Goal: Task Accomplishment & Management: Use online tool/utility

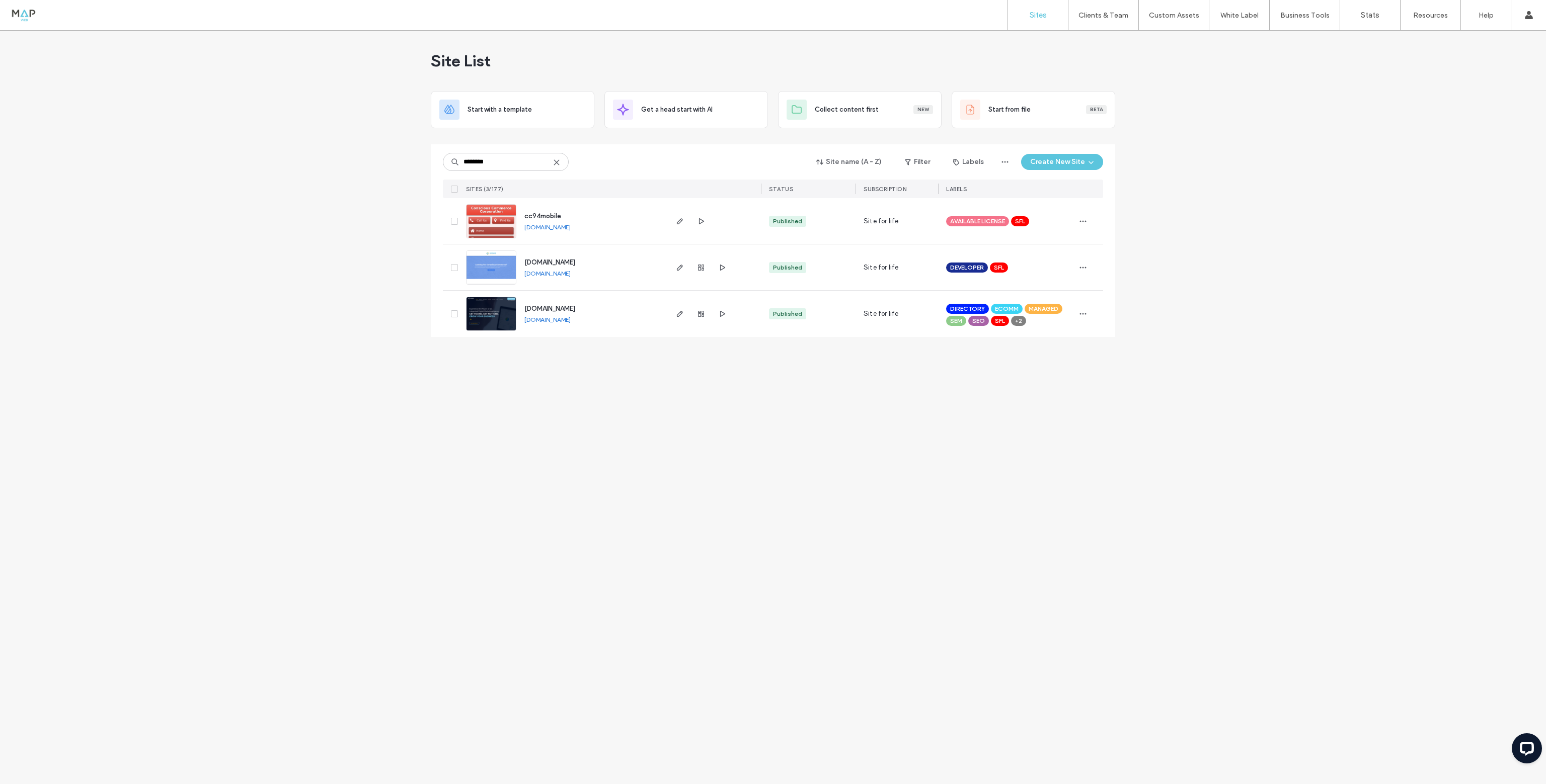
type input "********"
click at [505, 319] on img at bounding box center [491, 332] width 49 height 68
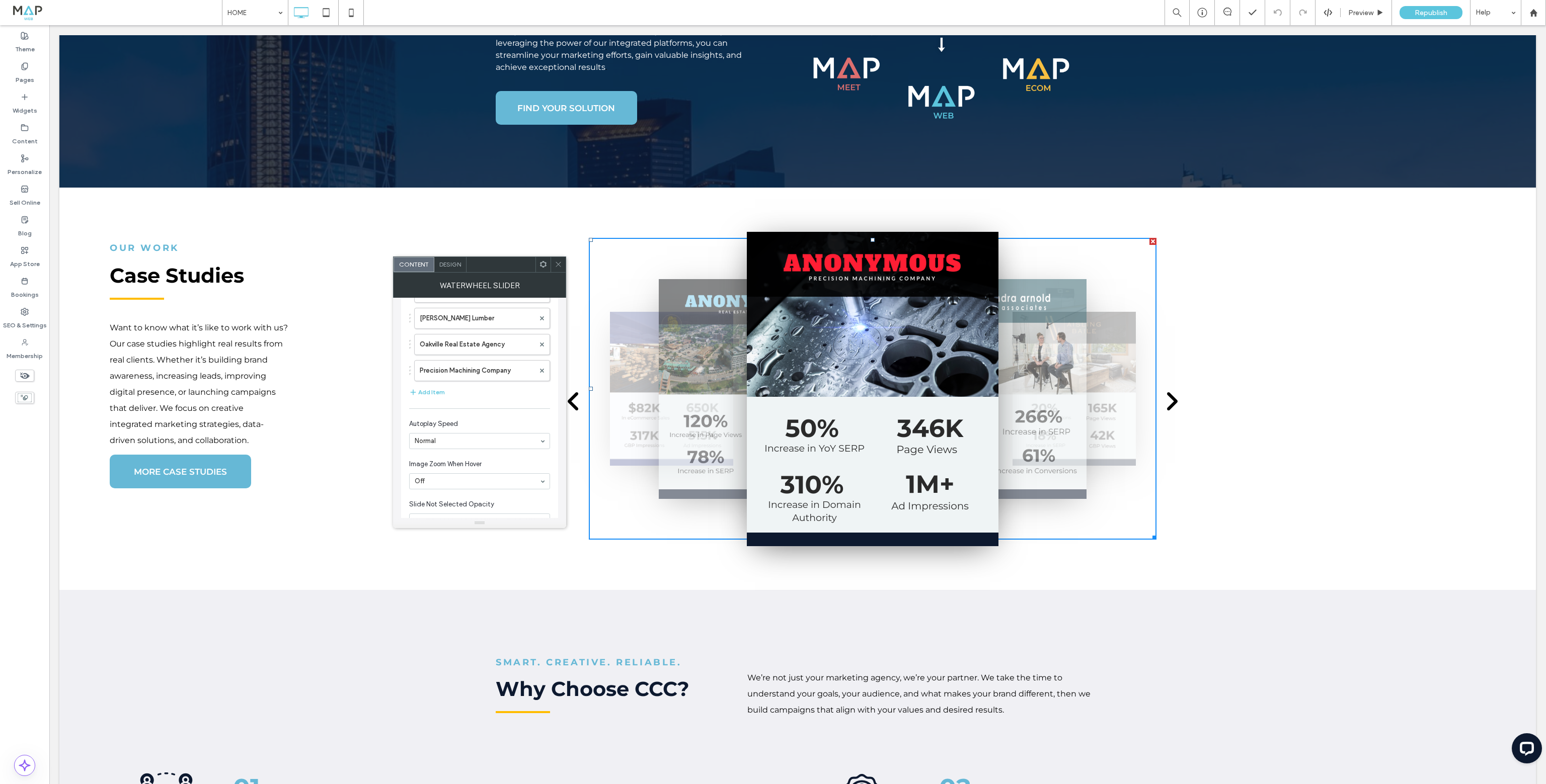
scroll to position [78, 0]
click at [450, 368] on label "Oakville Real Estate Agency" at bounding box center [477, 367] width 115 height 20
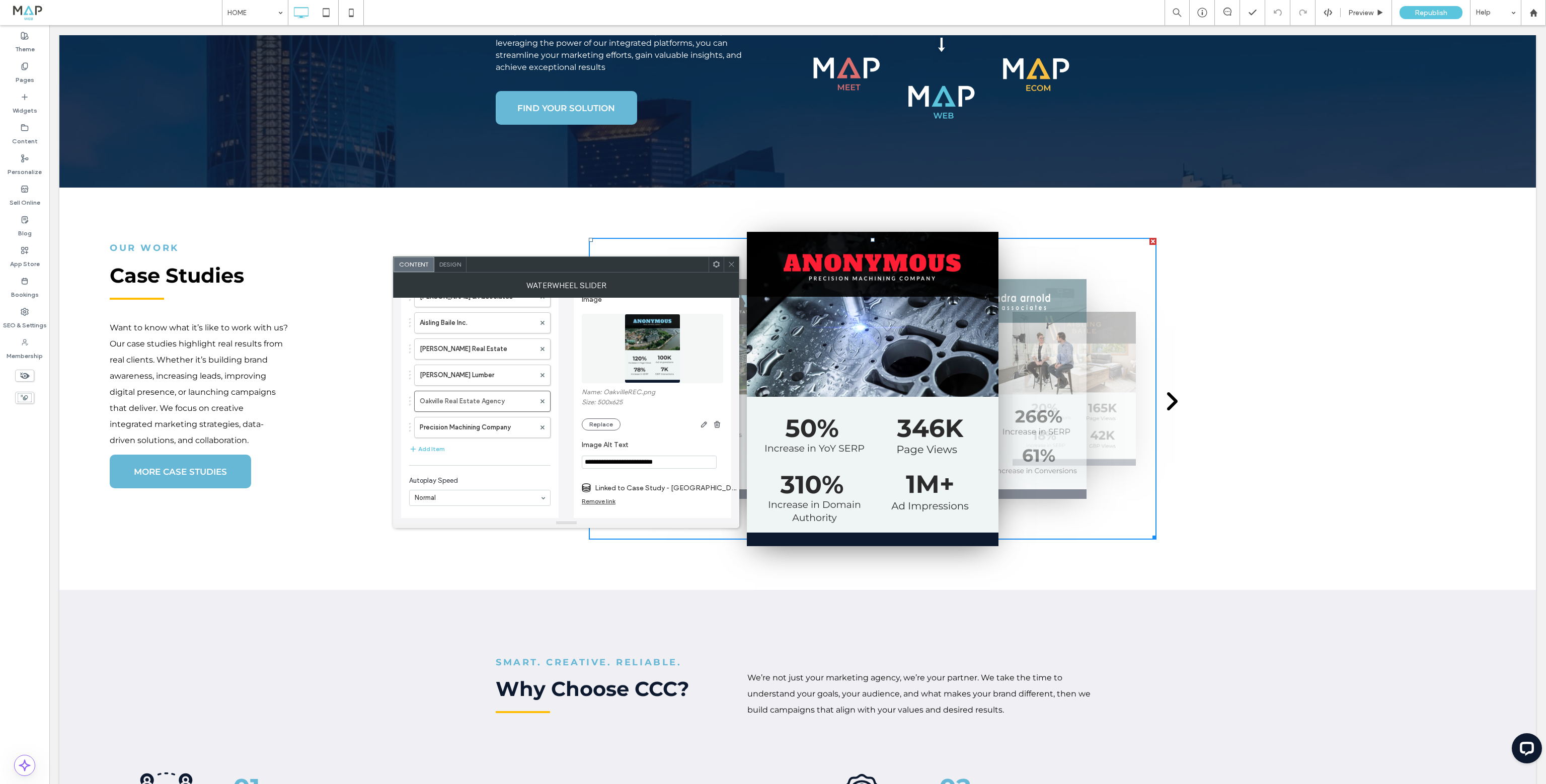
scroll to position [28, 0]
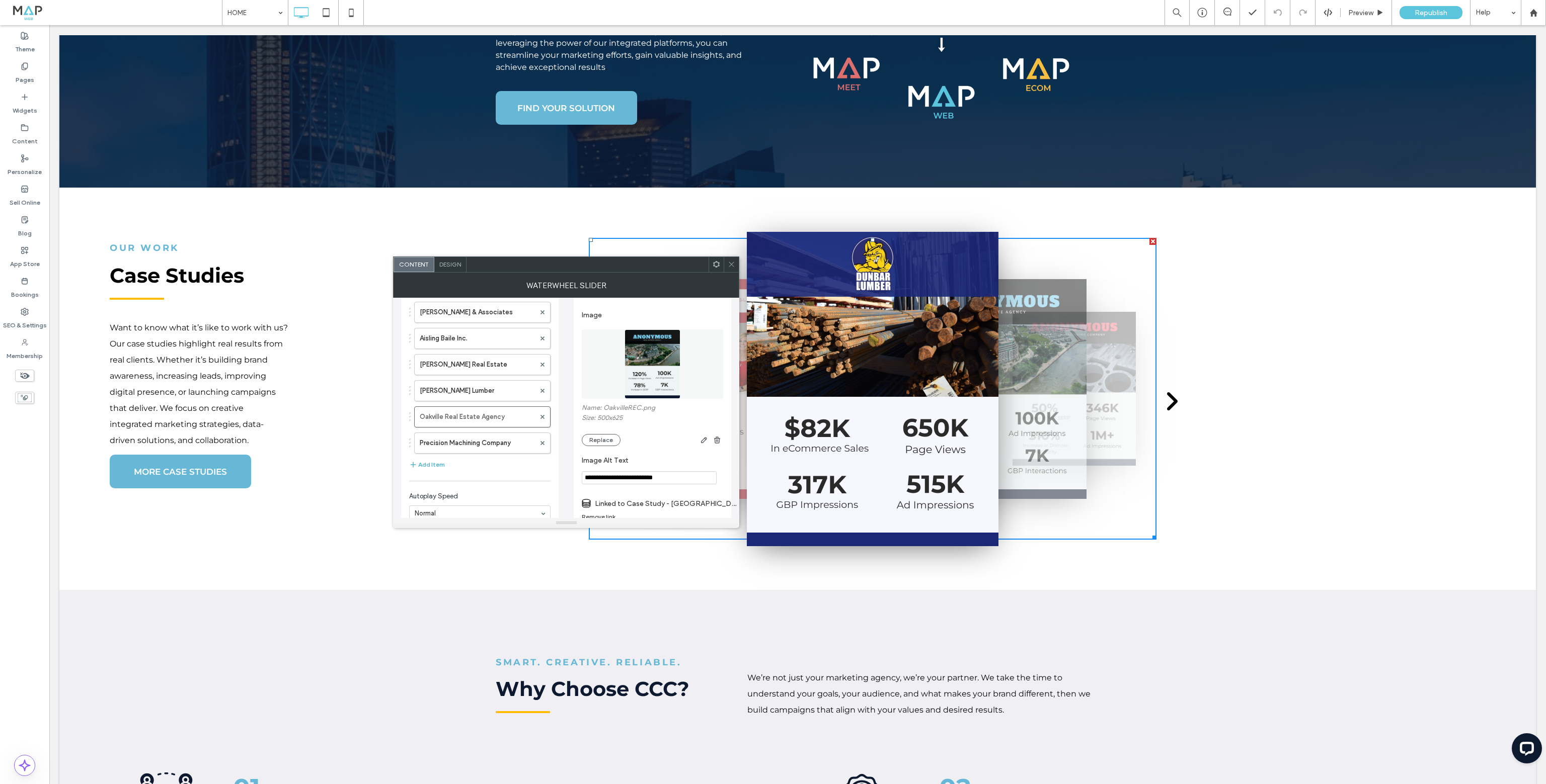
click at [426, 463] on button "Add Item" at bounding box center [427, 465] width 36 height 12
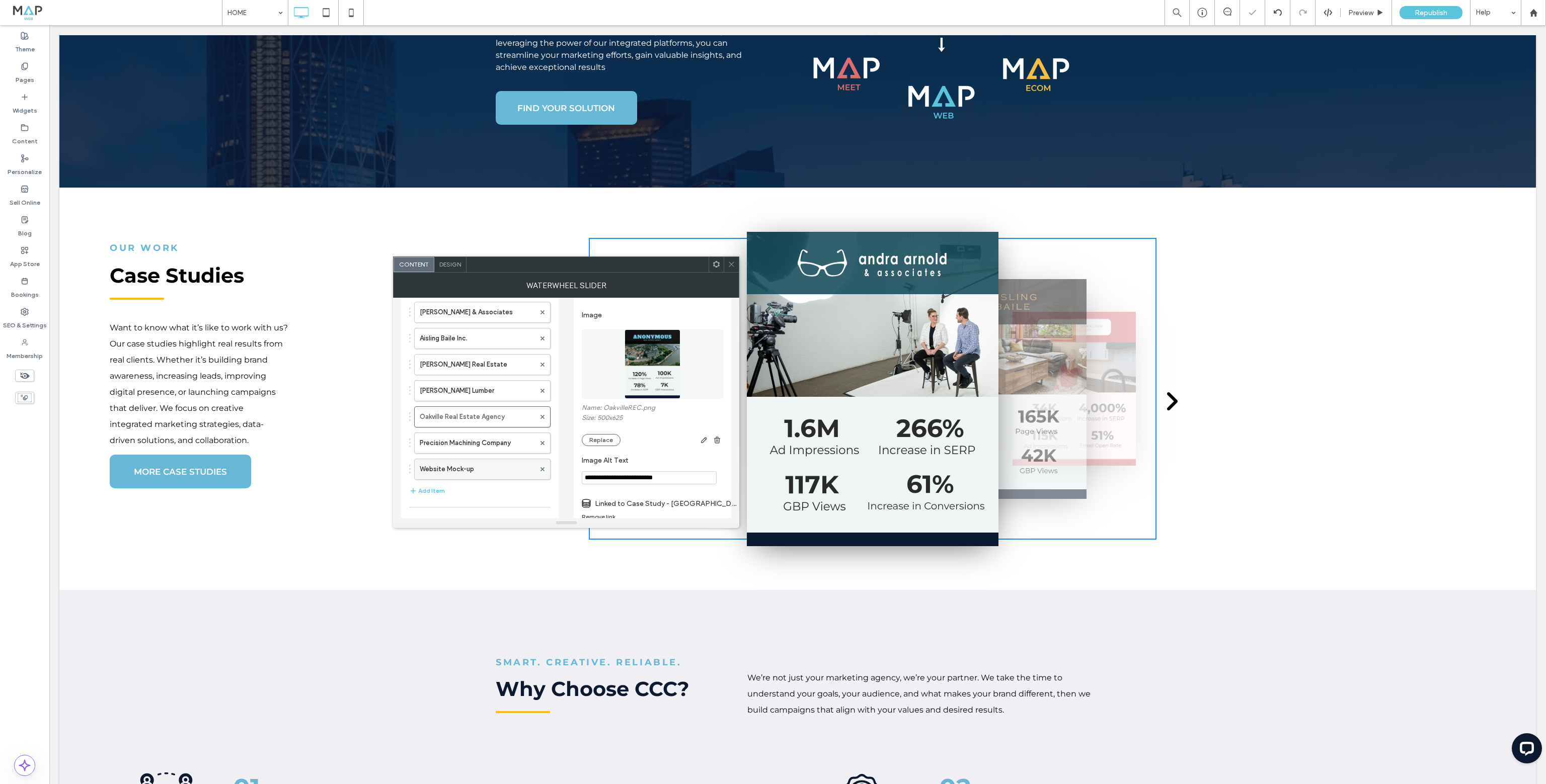
click at [442, 469] on label "Website Mock-up" at bounding box center [477, 470] width 115 height 20
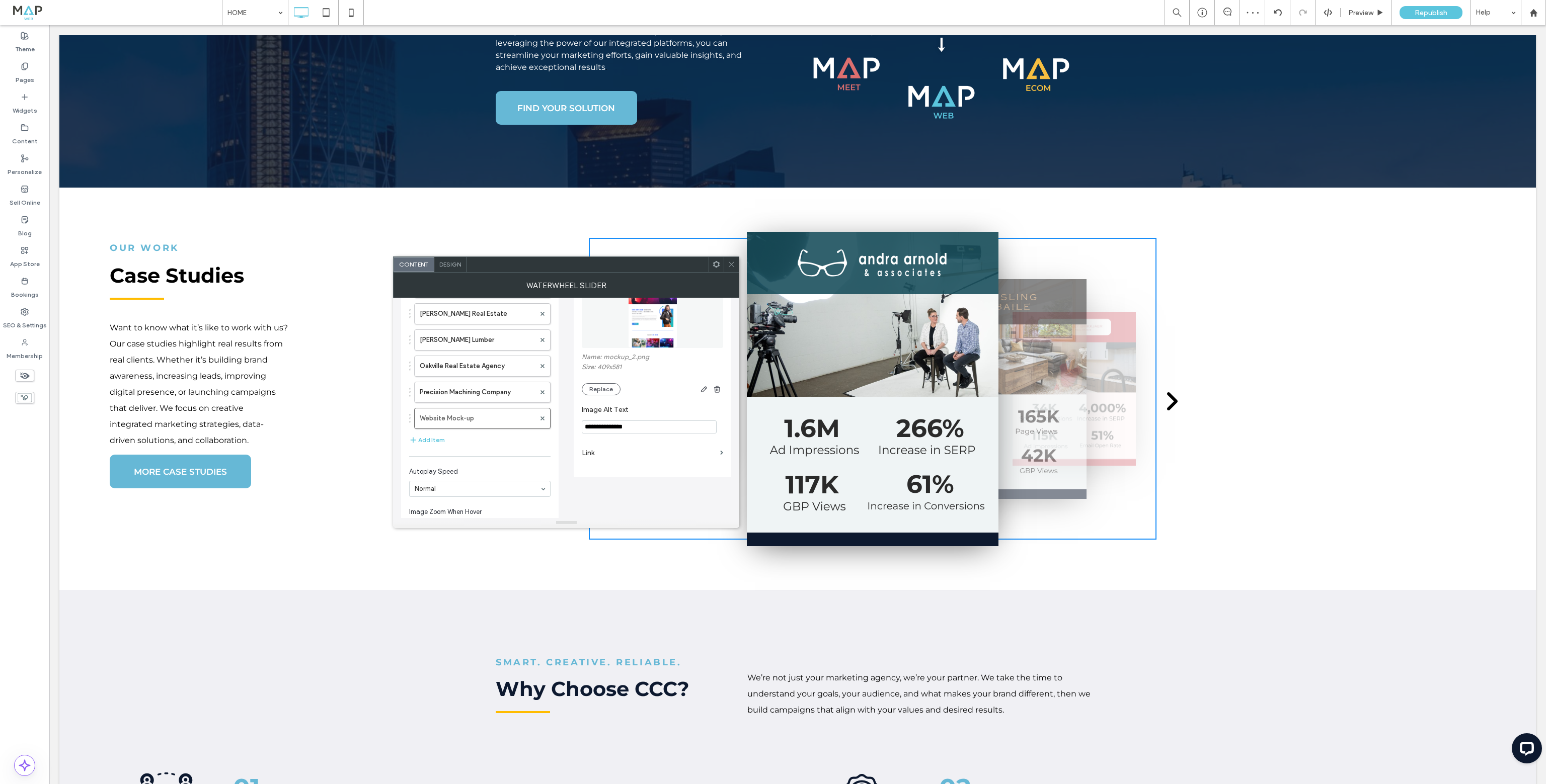
scroll to position [128, 0]
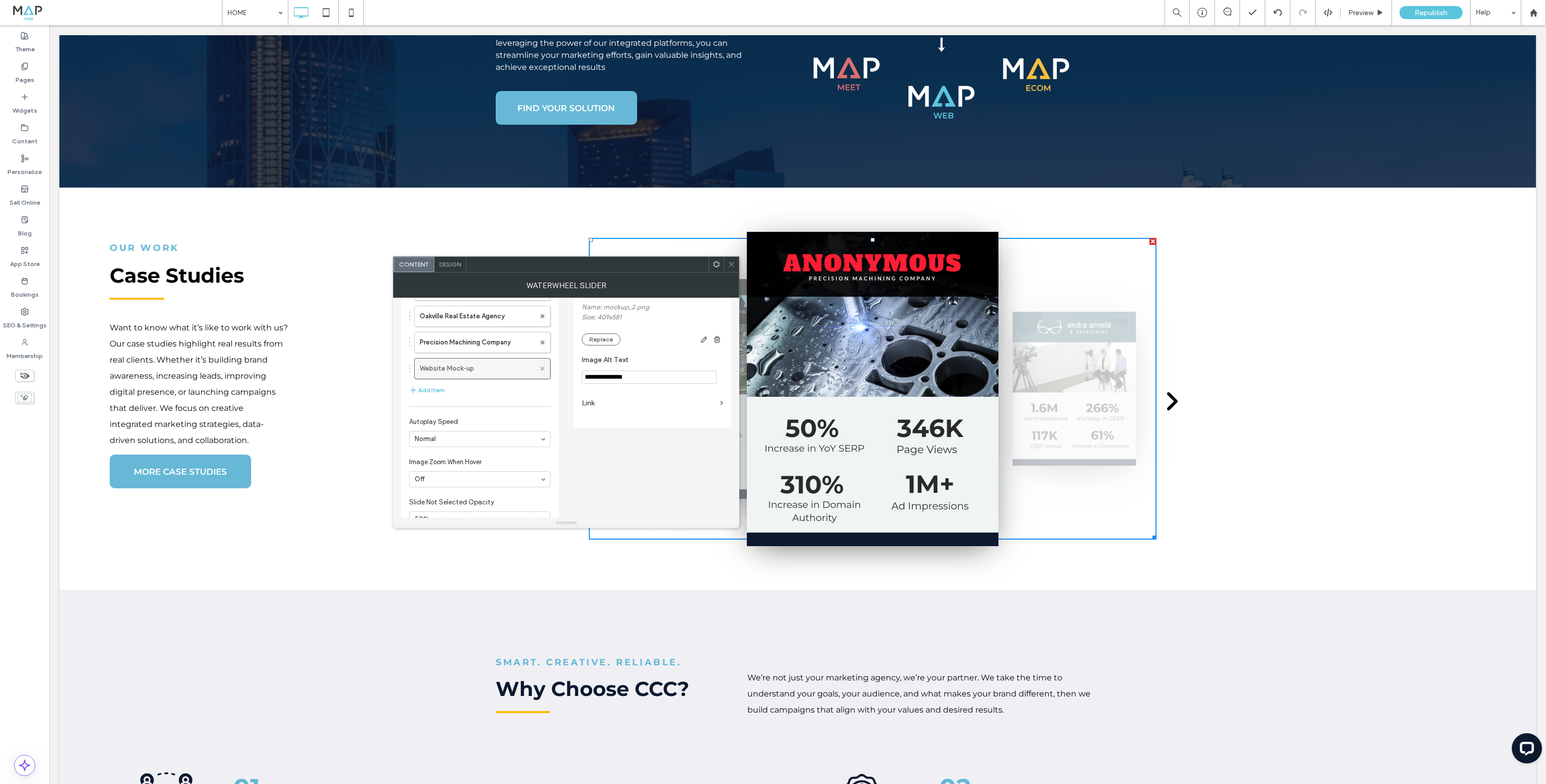
click at [544, 367] on use at bounding box center [543, 368] width 4 height 4
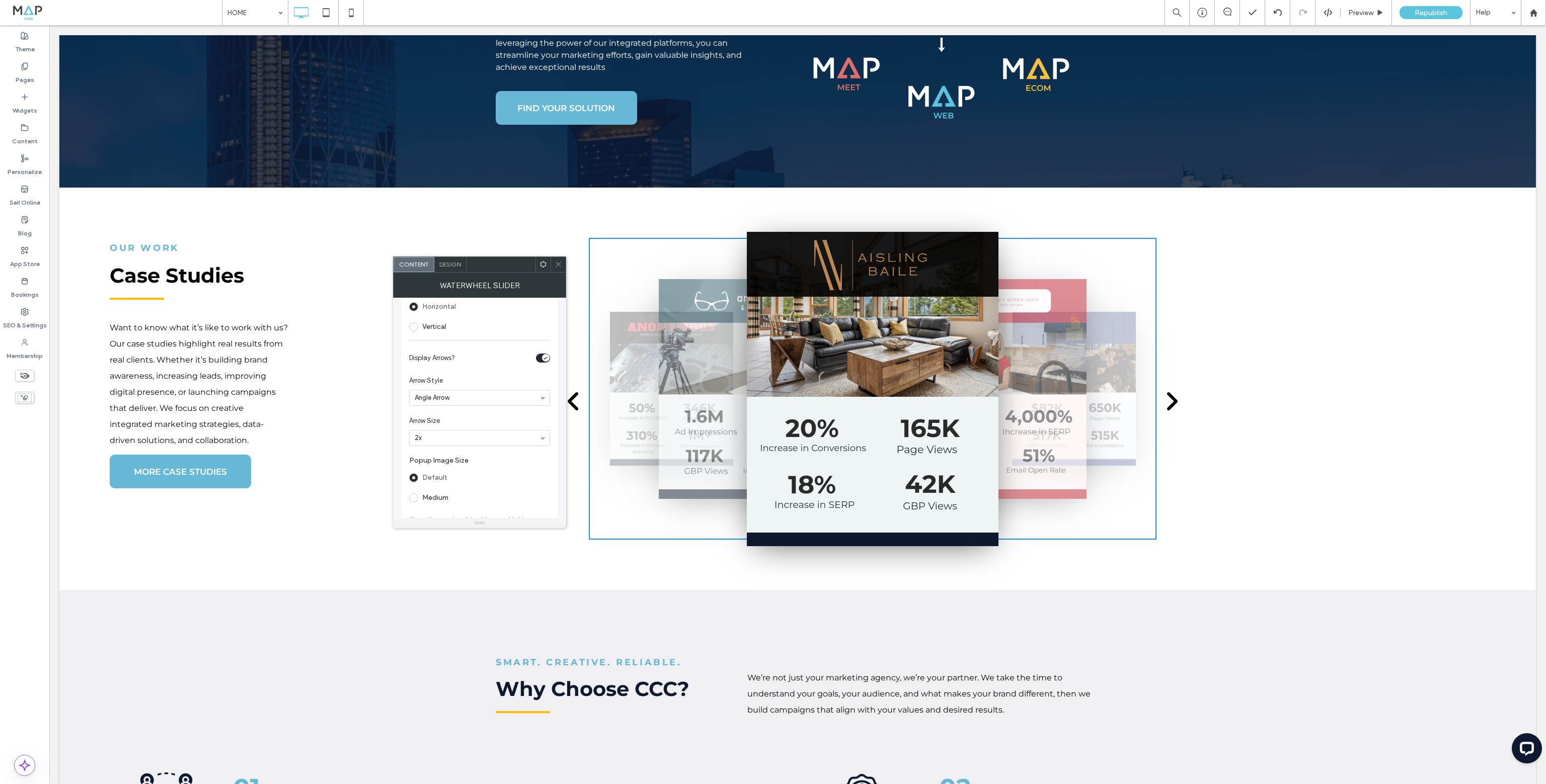
scroll to position [430, 0]
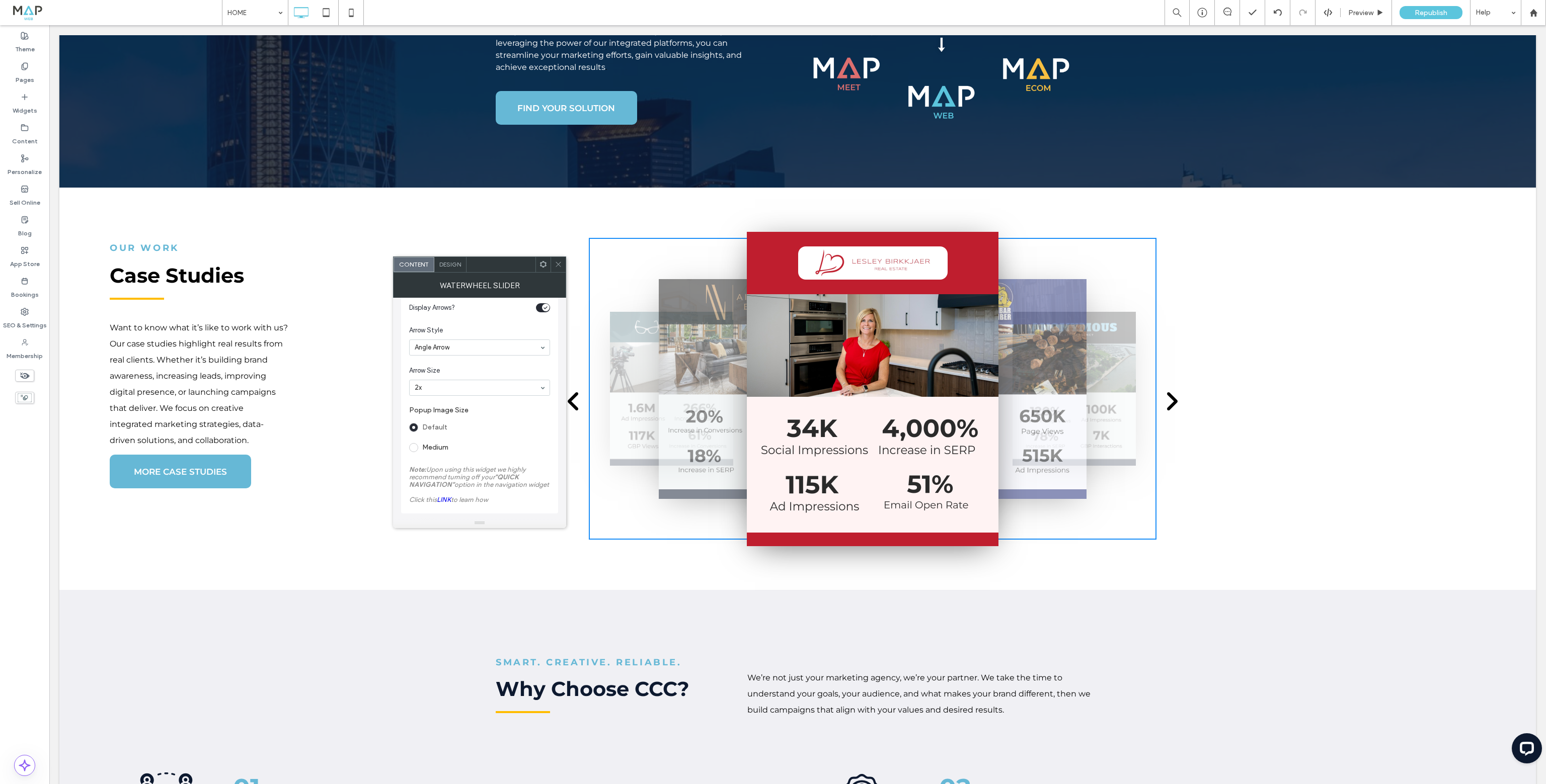
click at [447, 497] on link "LINK" at bounding box center [444, 500] width 14 height 8
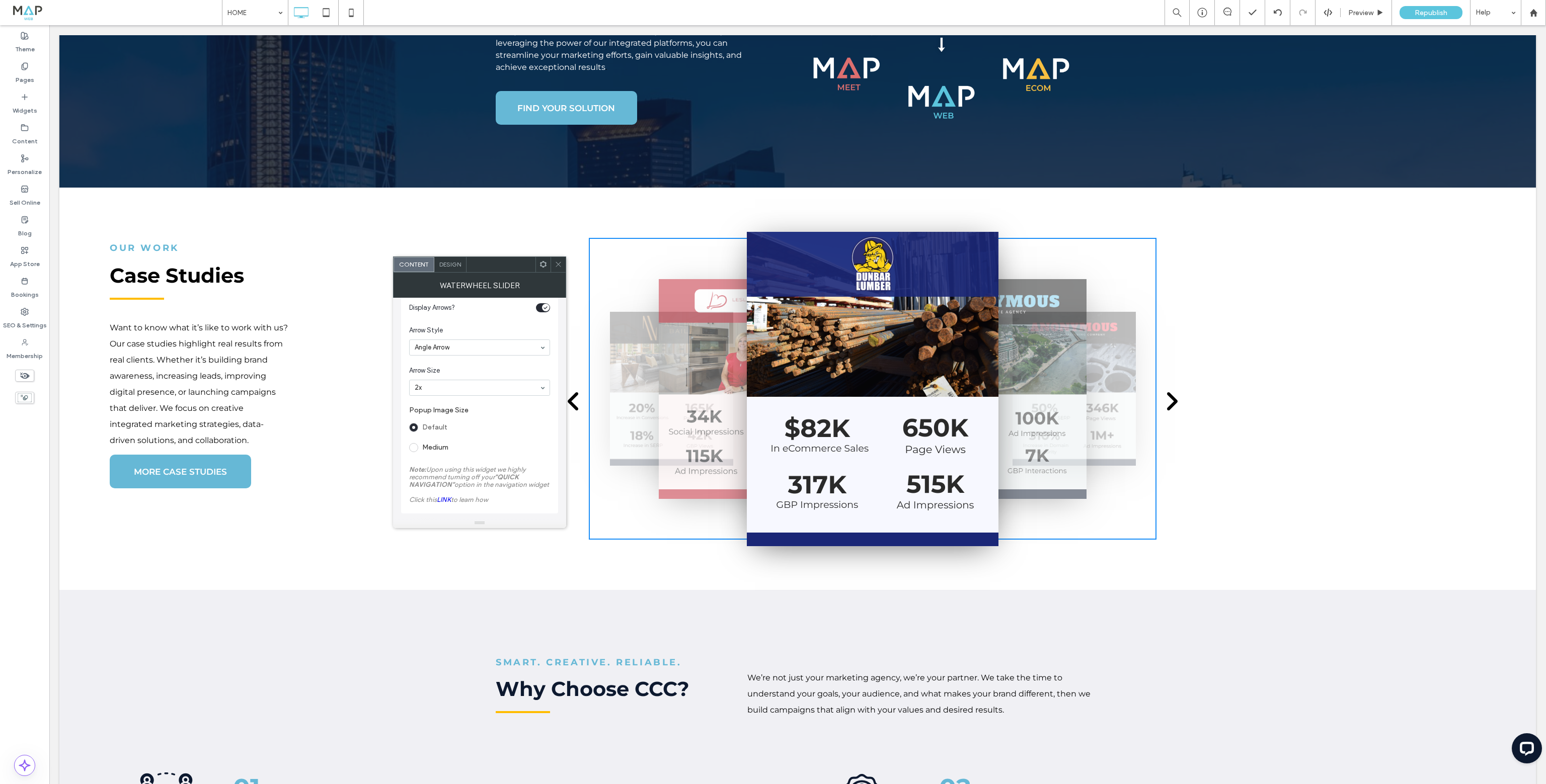
click at [556, 265] on icon at bounding box center [558, 264] width 8 height 8
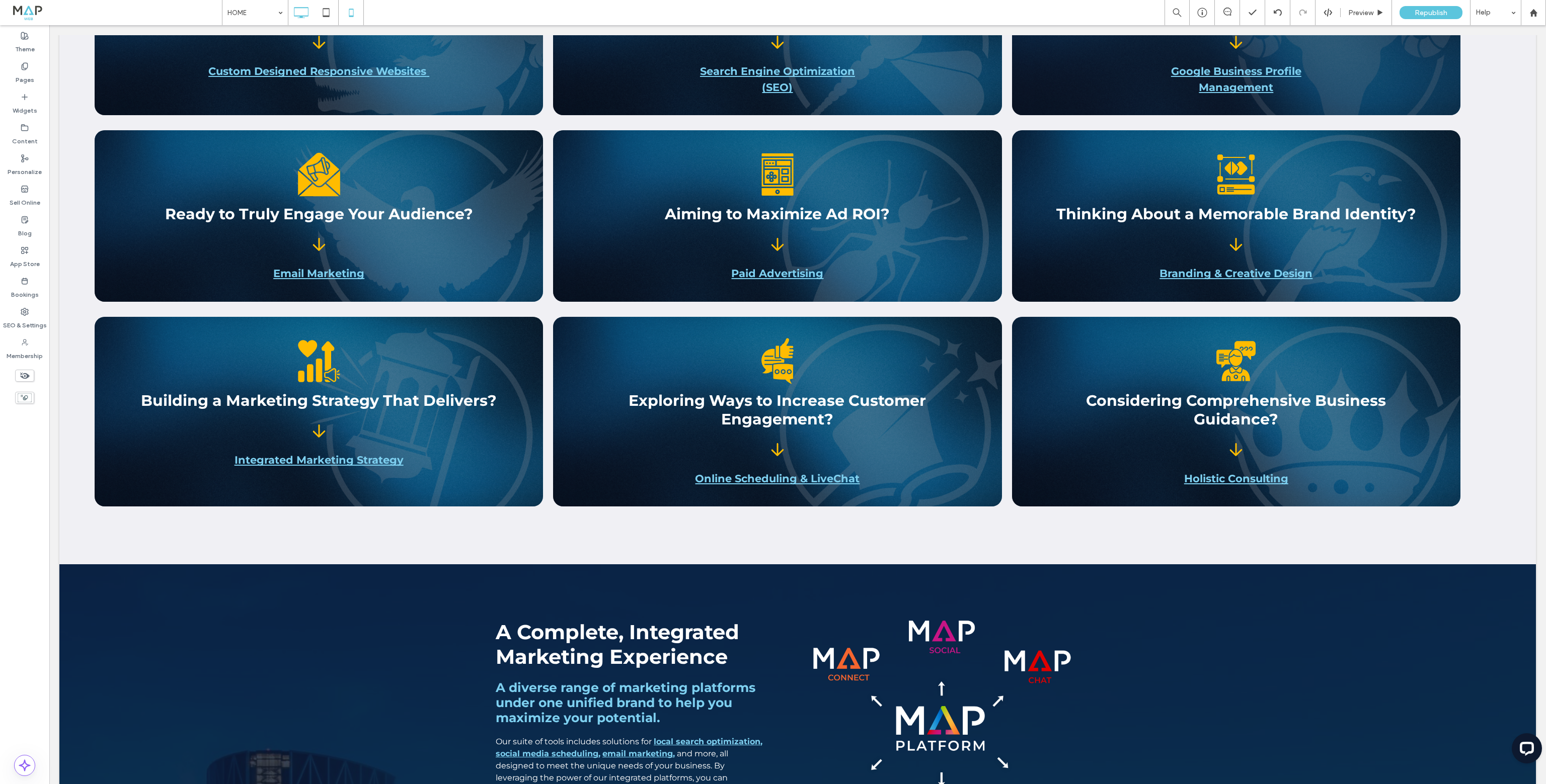
scroll to position [1358, 0]
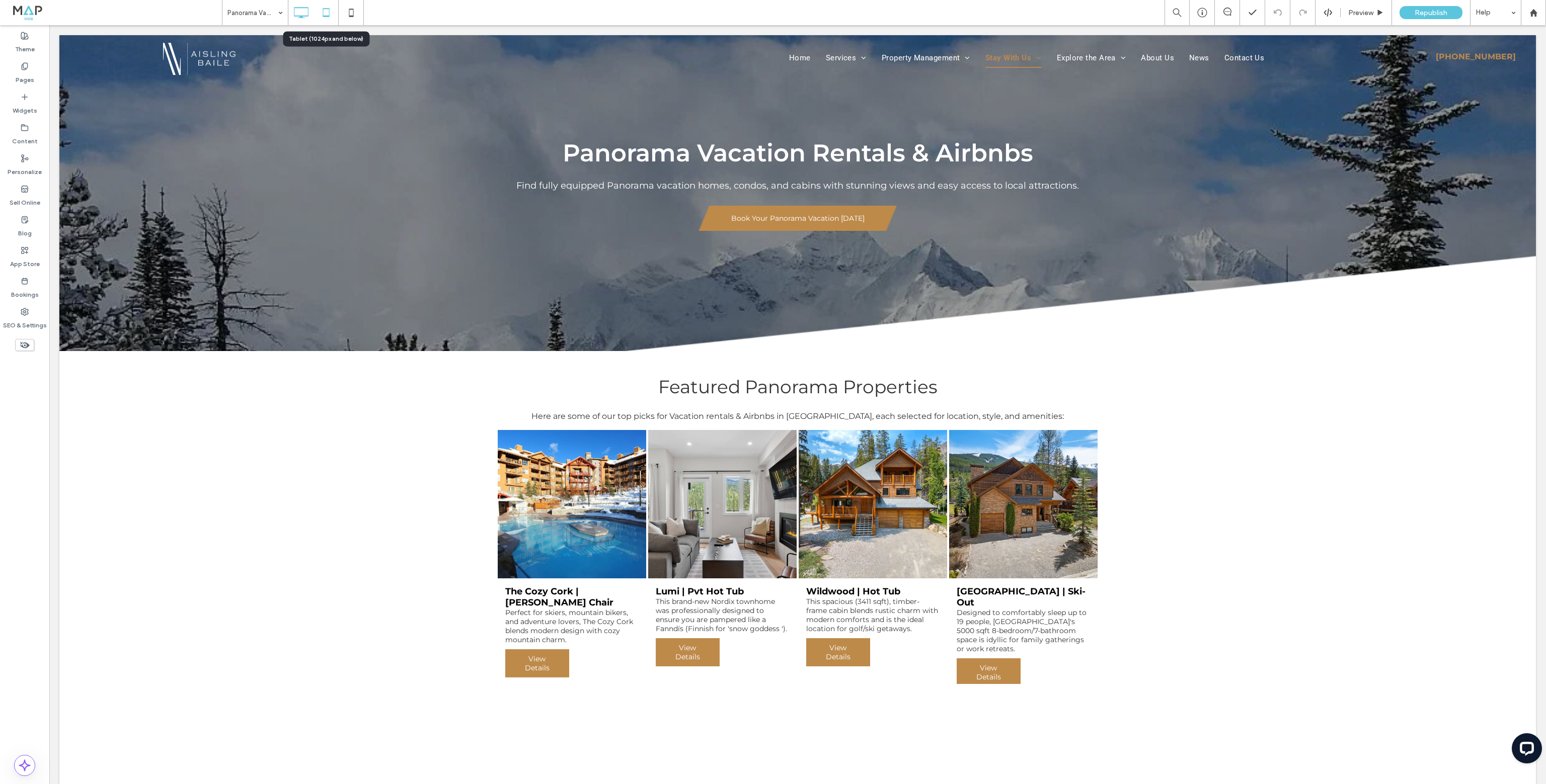
click at [330, 16] on icon at bounding box center [326, 13] width 20 height 20
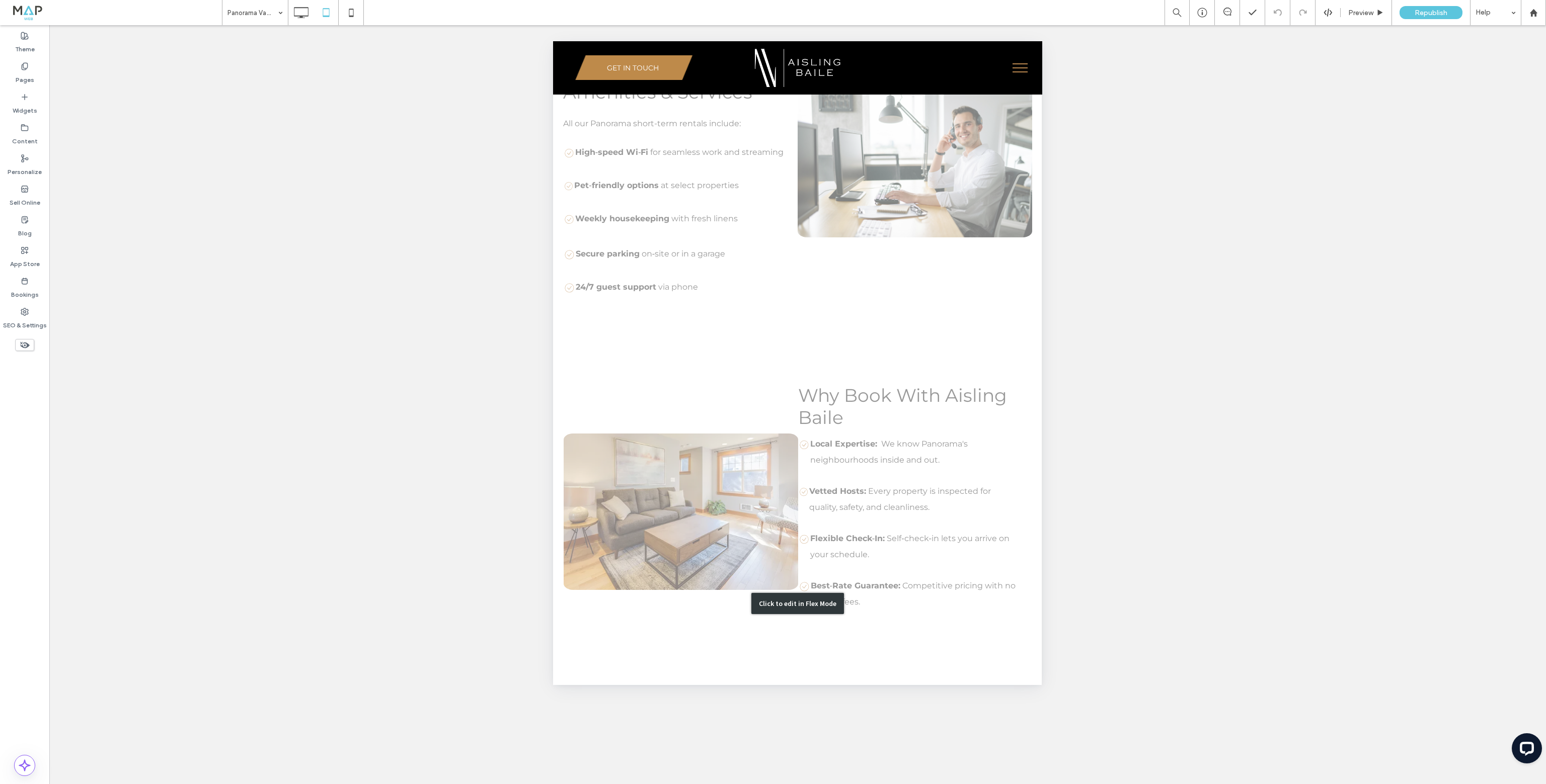
scroll to position [704, 0]
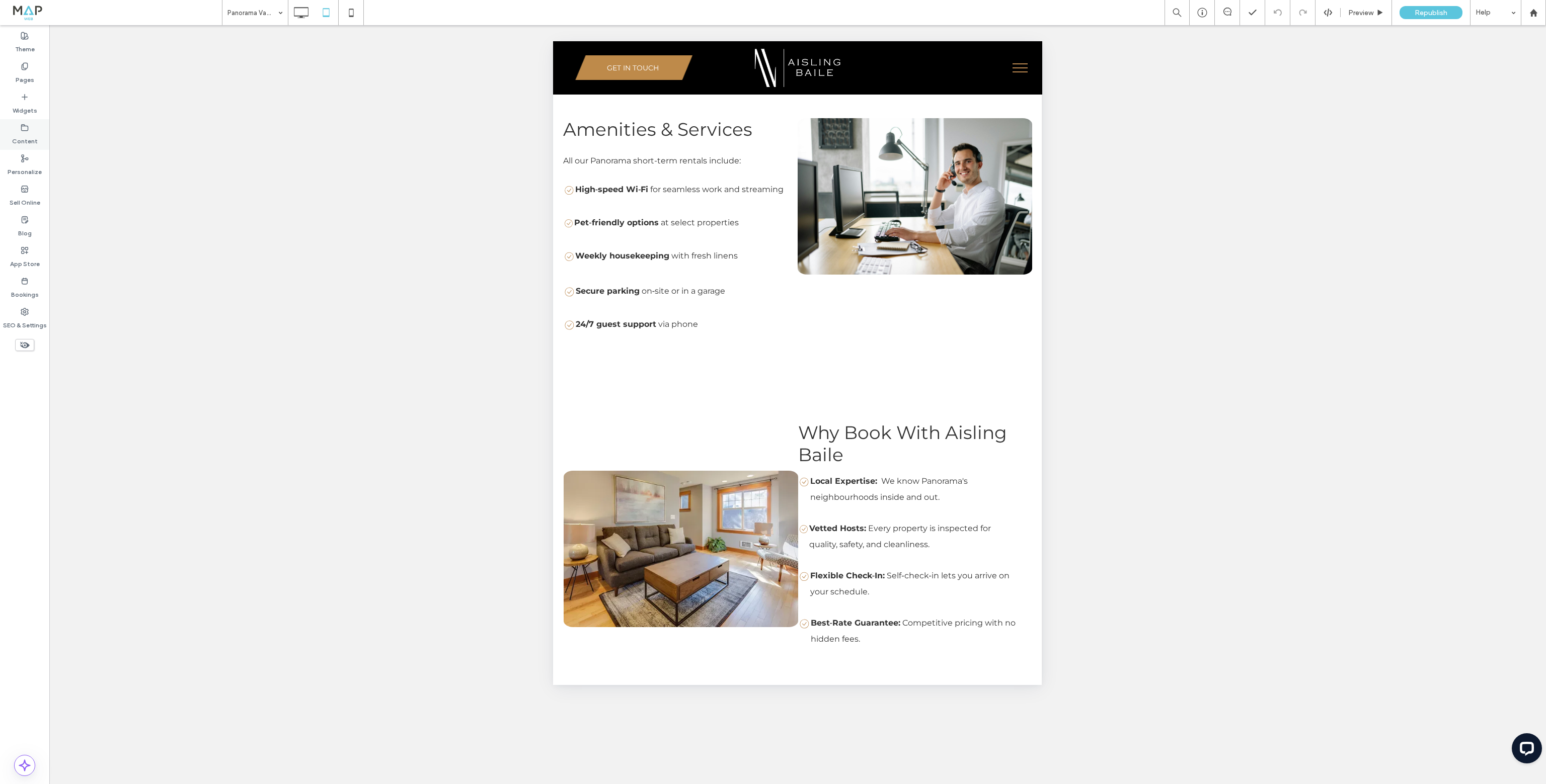
drag, startPoint x: 294, startPoint y: 11, endPoint x: 16, endPoint y: 138, distance: 305.6
click at [294, 11] on use at bounding box center [301, 13] width 14 height 11
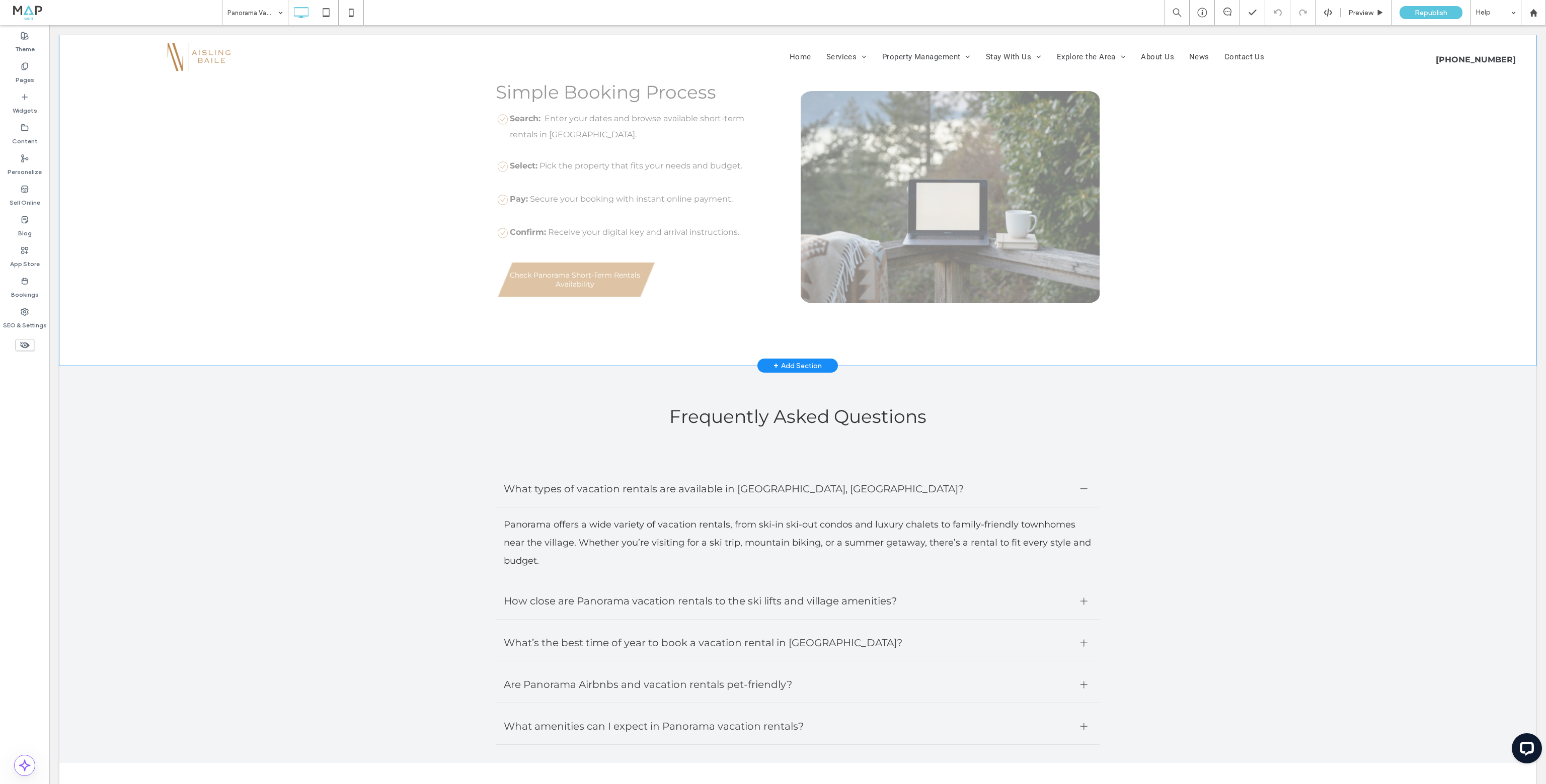
scroll to position [1531, 0]
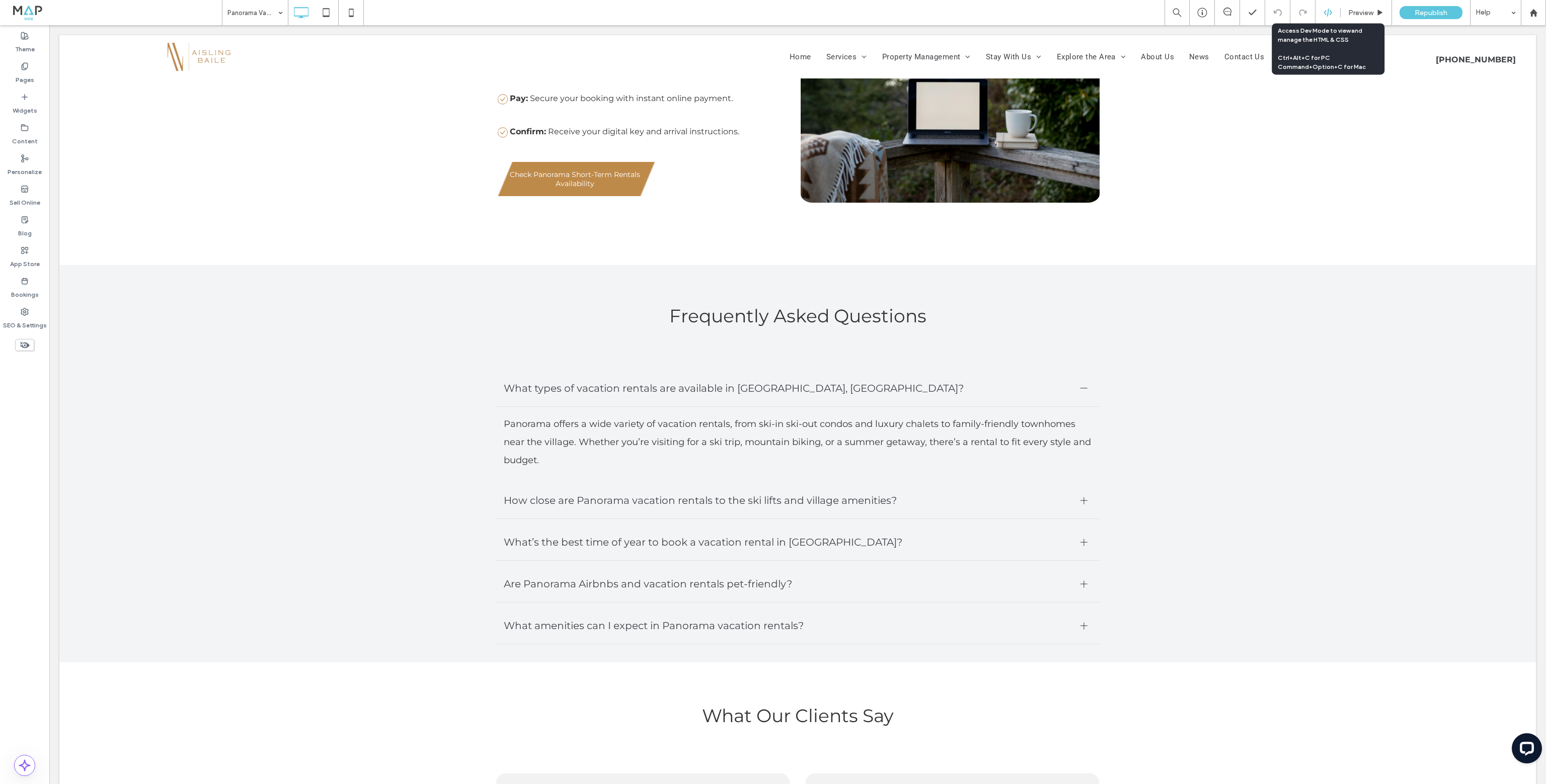
click at [1339, 11] on div at bounding box center [1328, 12] width 25 height 9
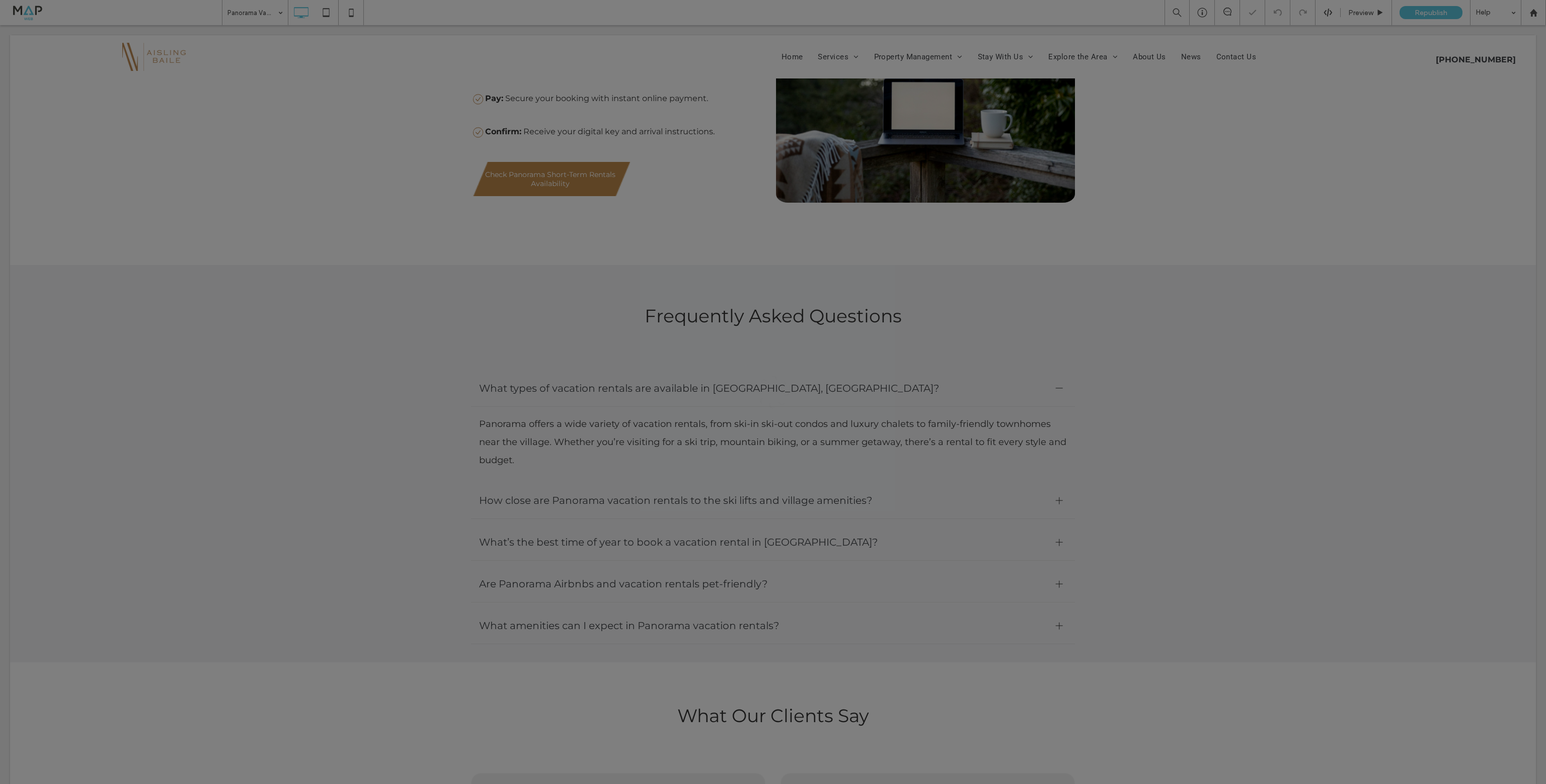
scroll to position [0, 0]
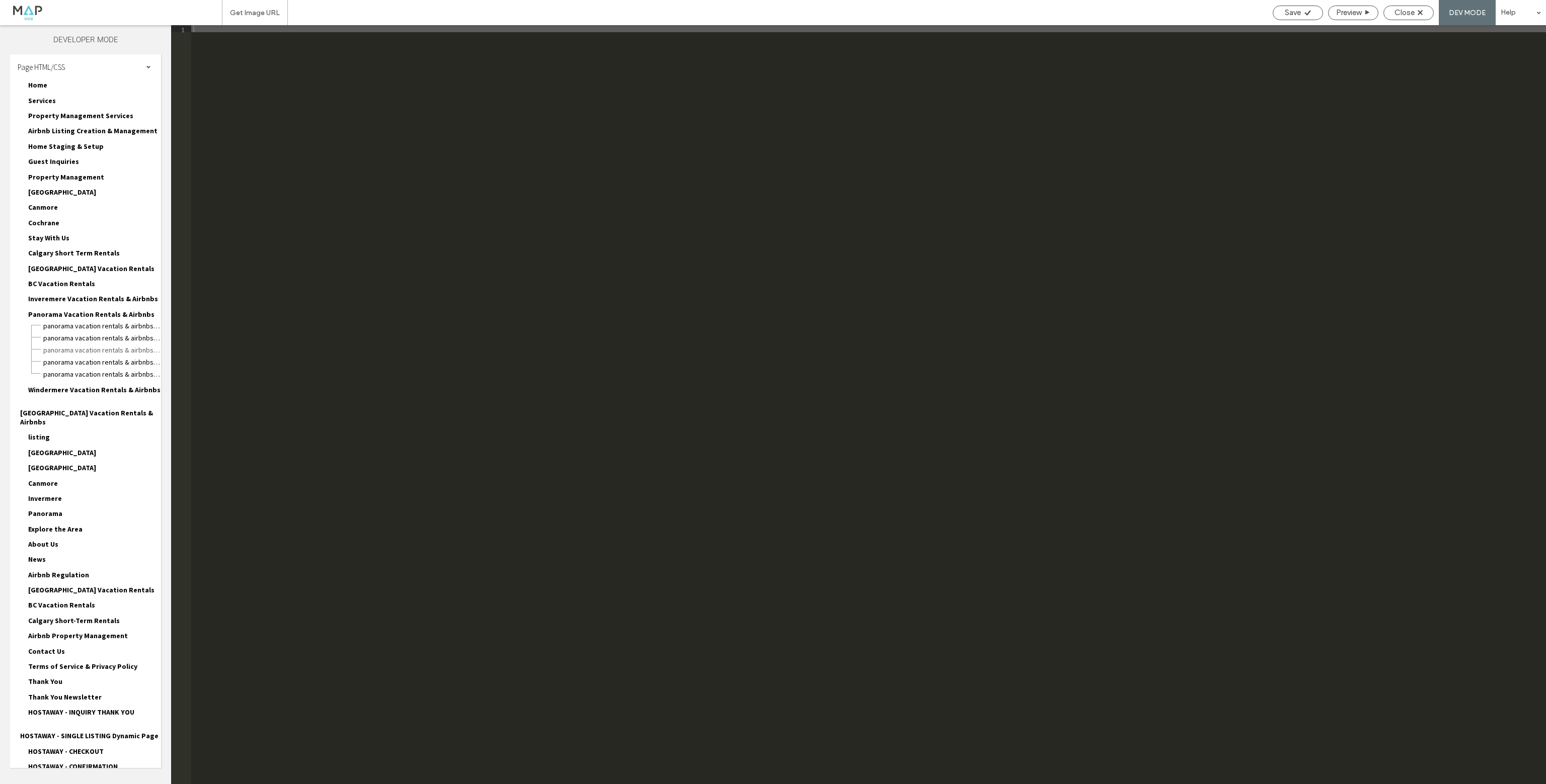
click at [1419, 14] on div at bounding box center [773, 392] width 1546 height 784
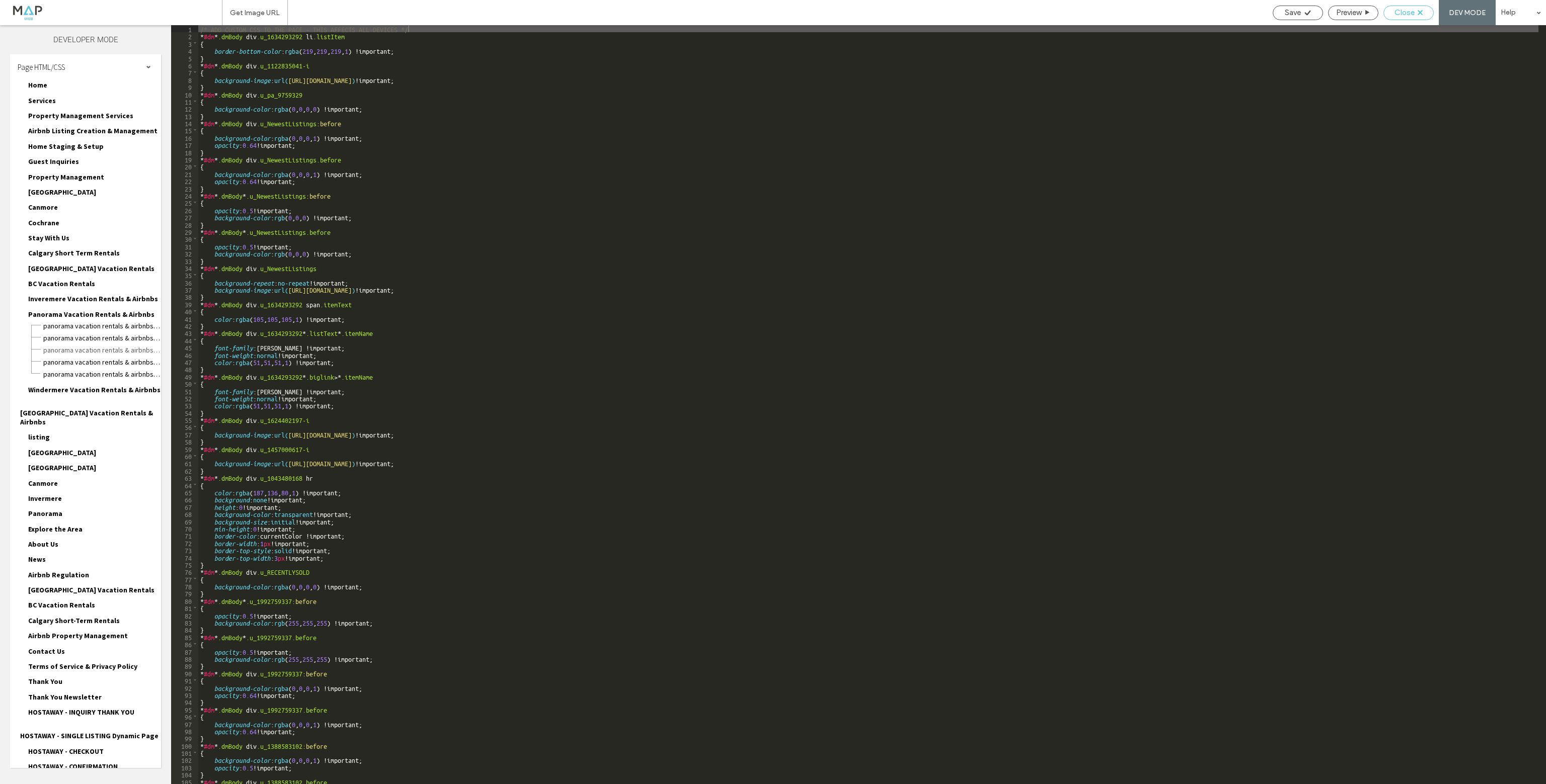
click at [1413, 14] on span "Close" at bounding box center [1405, 12] width 20 height 9
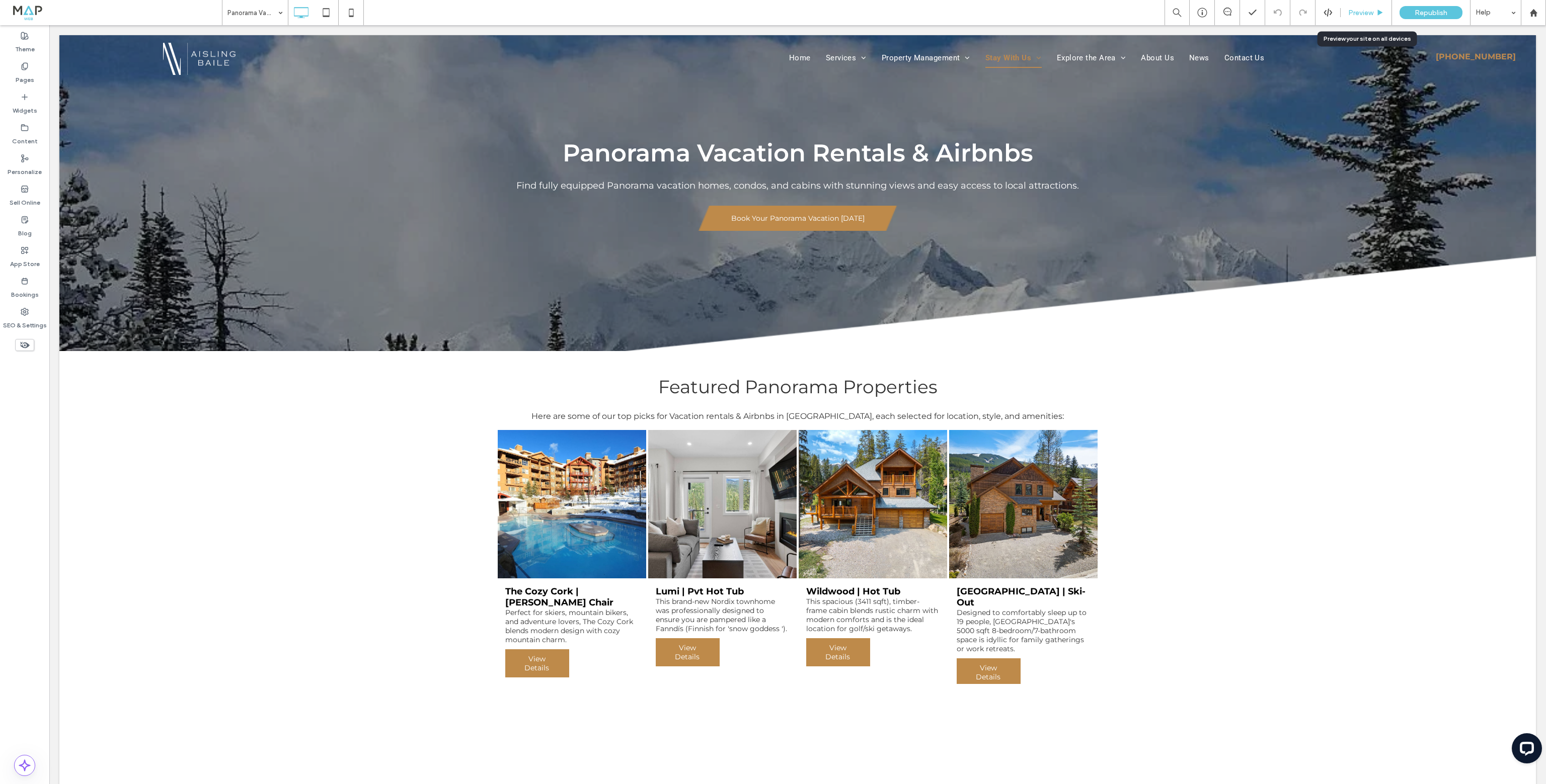
click at [1360, 20] on div "Preview" at bounding box center [1367, 13] width 52 height 25
click at [1366, 11] on span "Preview" at bounding box center [1361, 13] width 25 height 8
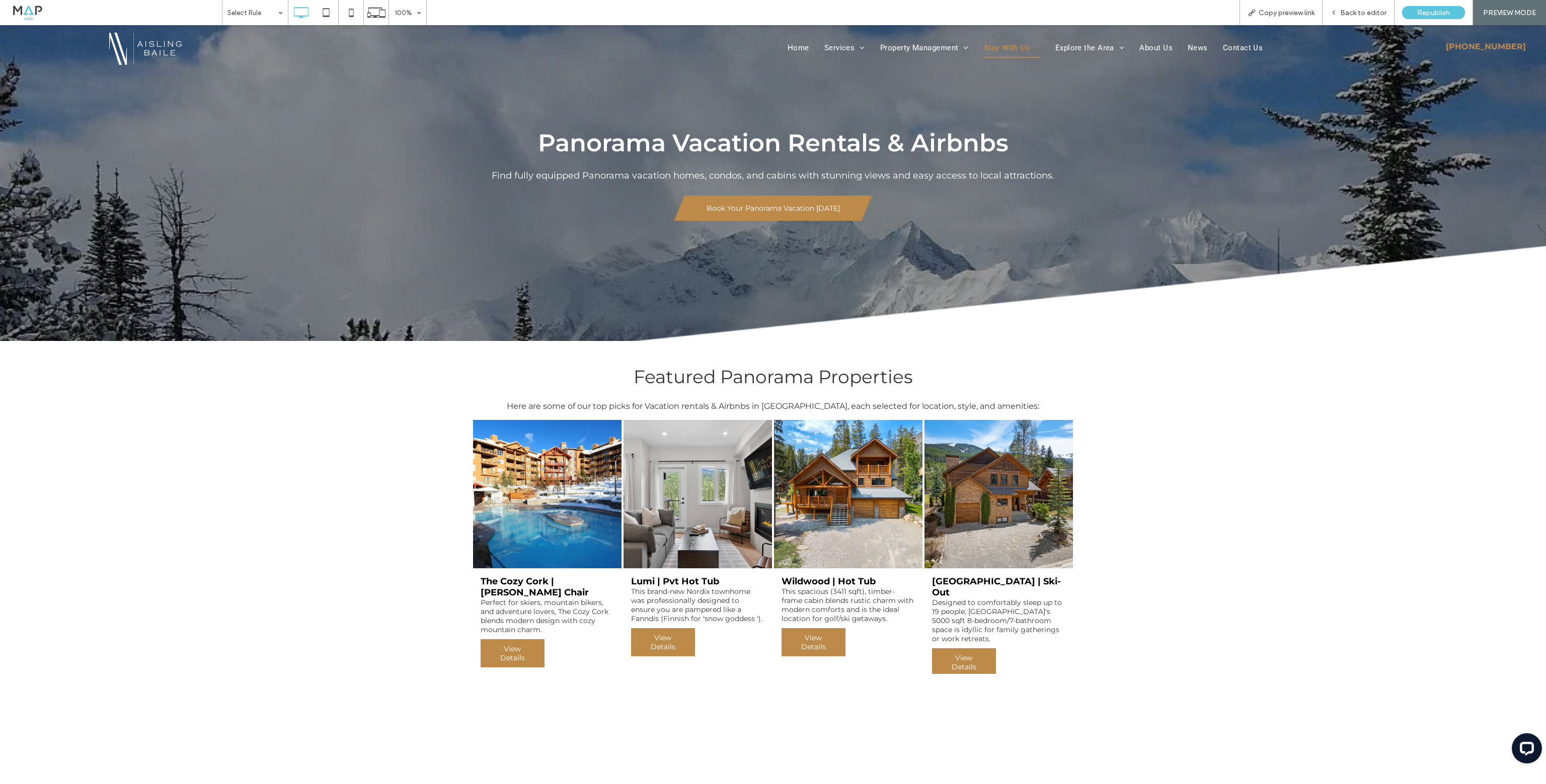
drag, startPoint x: 506, startPoint y: 638, endPoint x: 511, endPoint y: 638, distance: 5.0
click at [511, 641] on span "View Details" at bounding box center [513, 653] width 62 height 28
click at [565, 657] on div "Open link in new tab" at bounding box center [600, 658] width 126 height 11
click at [665, 638] on span "View Details" at bounding box center [663, 642] width 62 height 28
click at [745, 661] on div "Open link in new tab" at bounding box center [750, 658] width 126 height 11
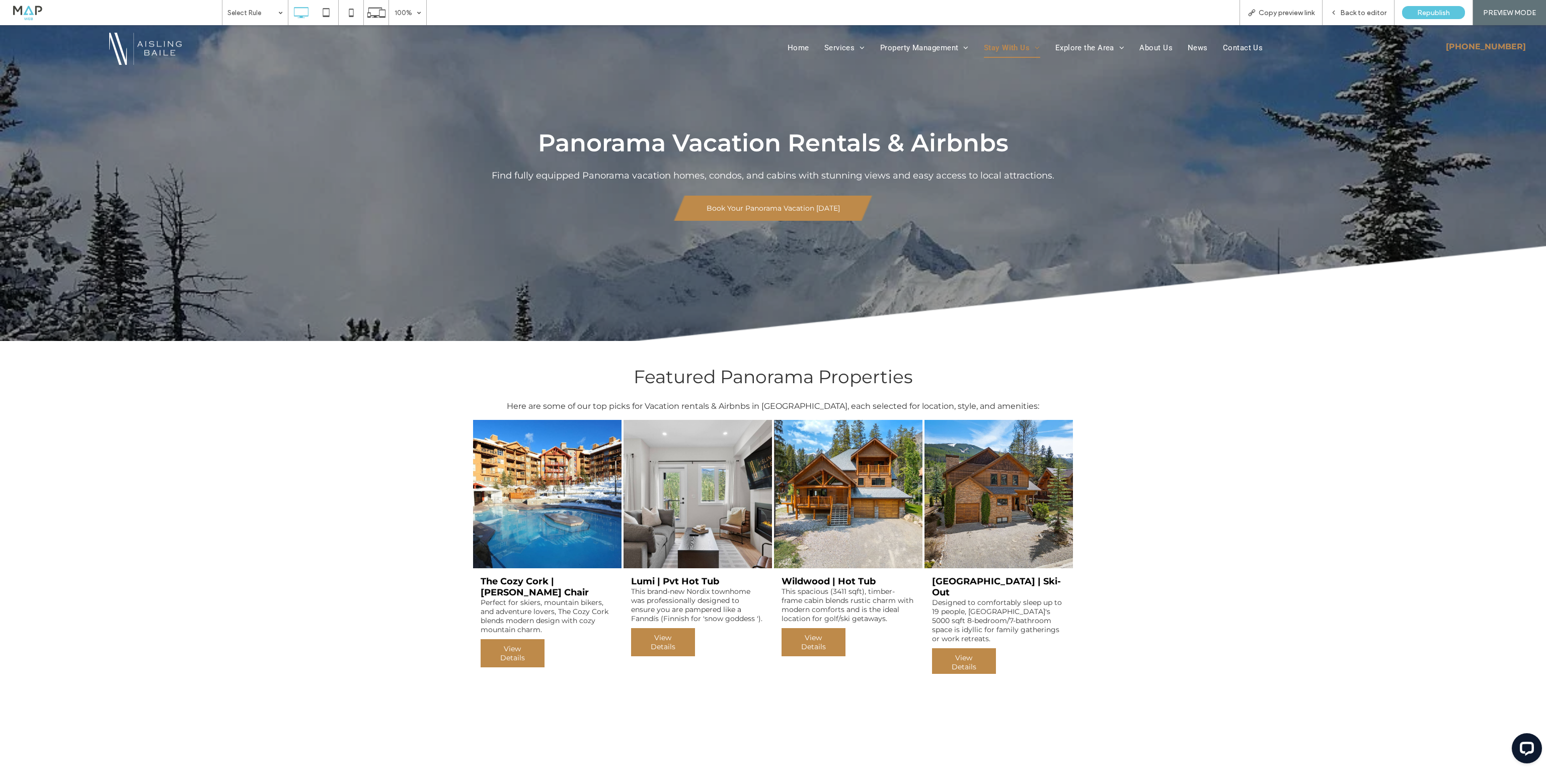
click at [827, 638] on span "View Details" at bounding box center [813, 642] width 62 height 28
click at [802, 645] on span "View Details" at bounding box center [813, 642] width 62 height 28
click at [868, 656] on div "Open link in new tab" at bounding box center [900, 658] width 126 height 11
click at [975, 650] on span "View Details" at bounding box center [964, 662] width 62 height 28
click at [1022, 669] on div "Open link in new tab" at bounding box center [1051, 667] width 126 height 11
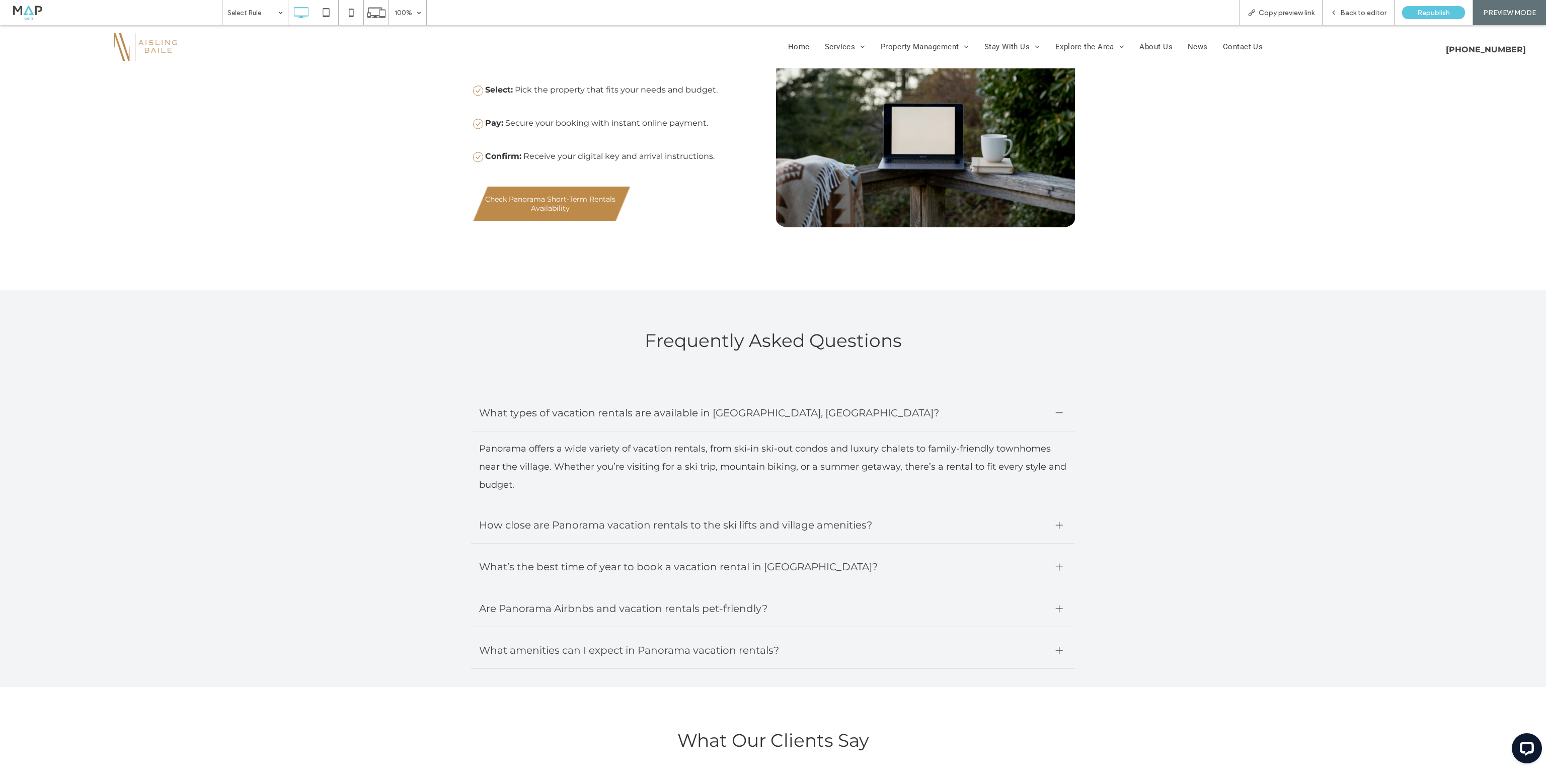
scroll to position [1559, 0]
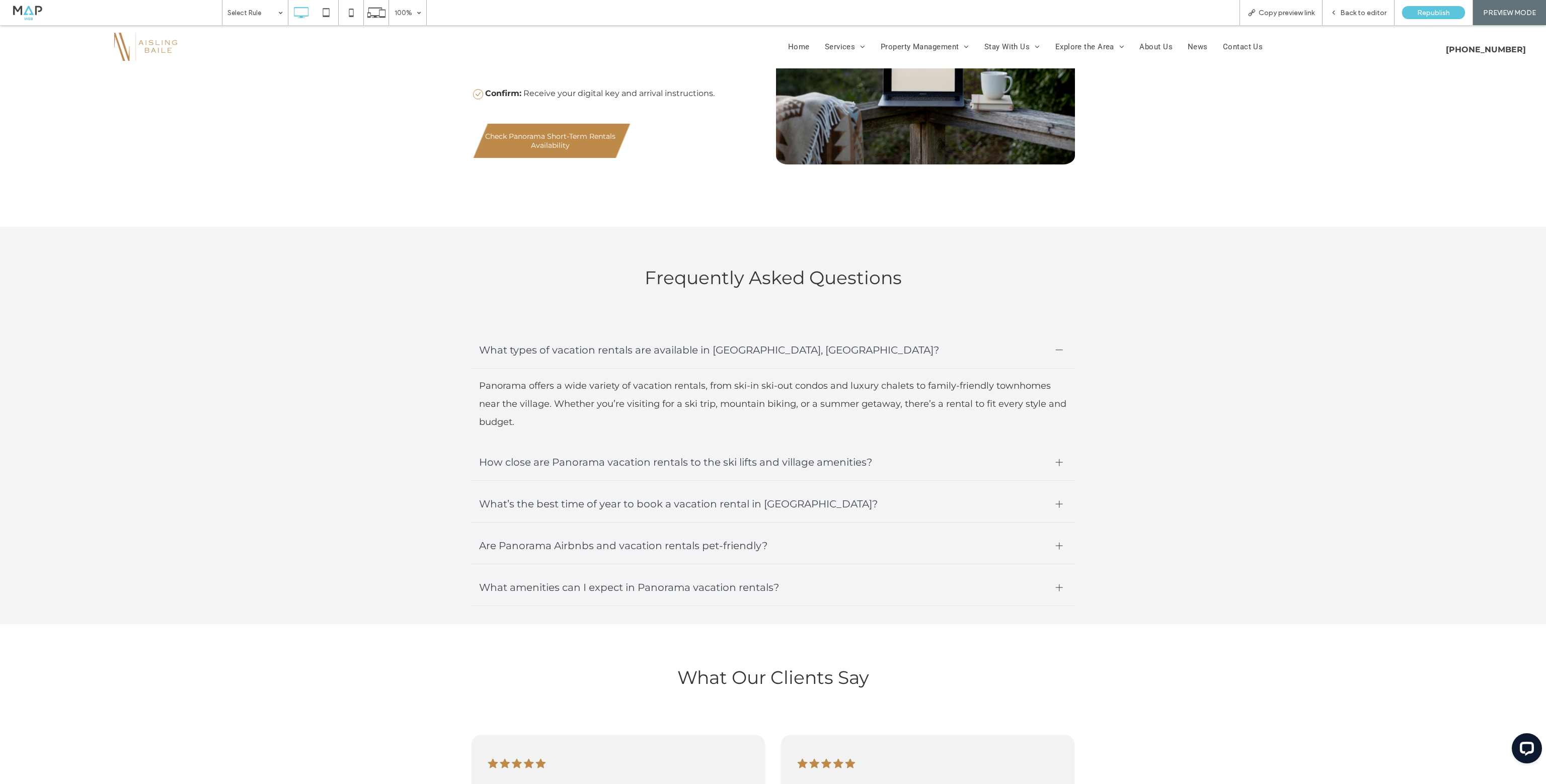
click at [609, 464] on span "How close are Panorama vacation rentals to the ski lifts and village amenities?" at bounding box center [763, 462] width 569 height 20
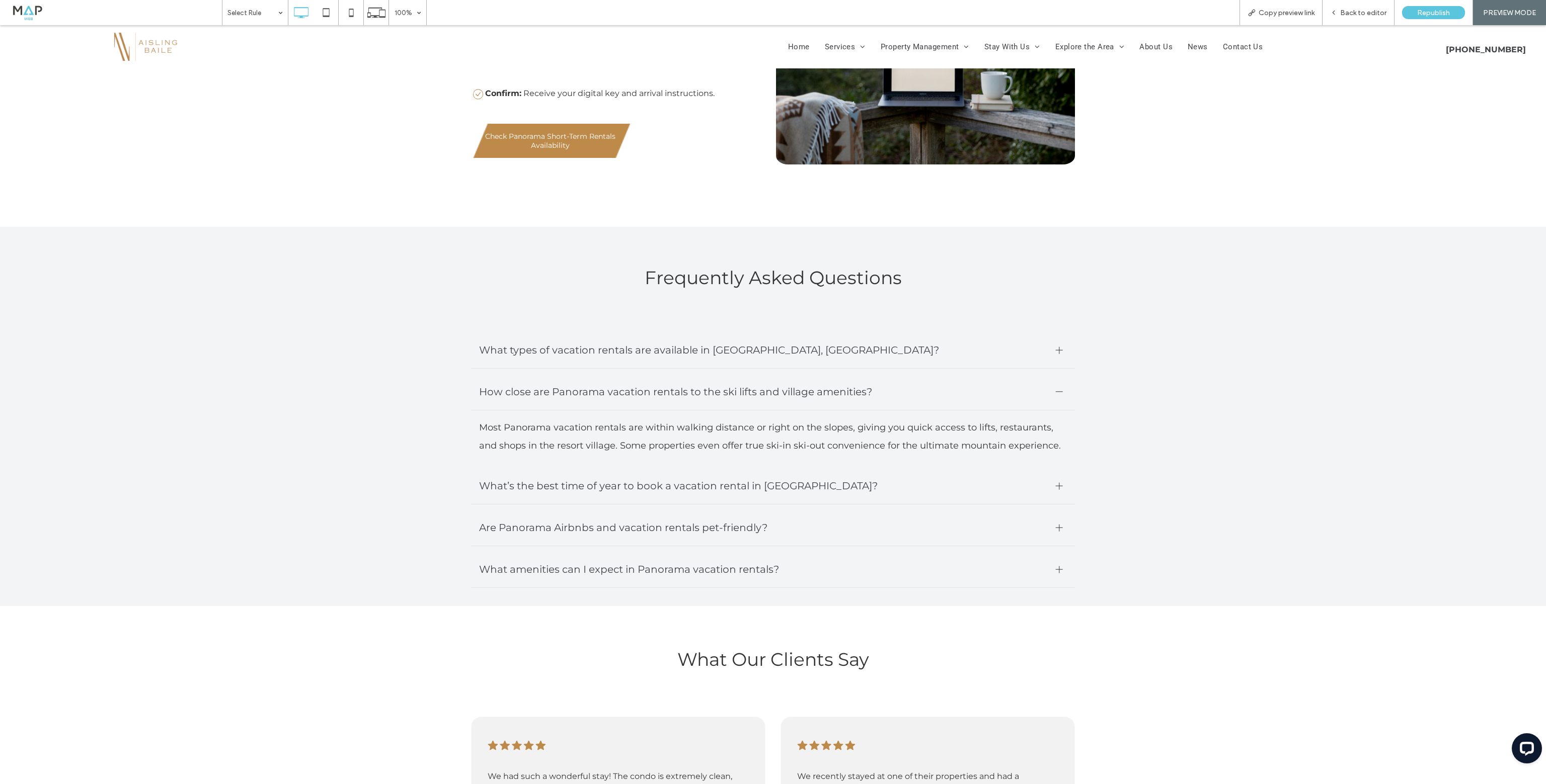
click at [606, 486] on span "What’s the best time of year to book a vacation rental in Panorama?" at bounding box center [763, 486] width 569 height 20
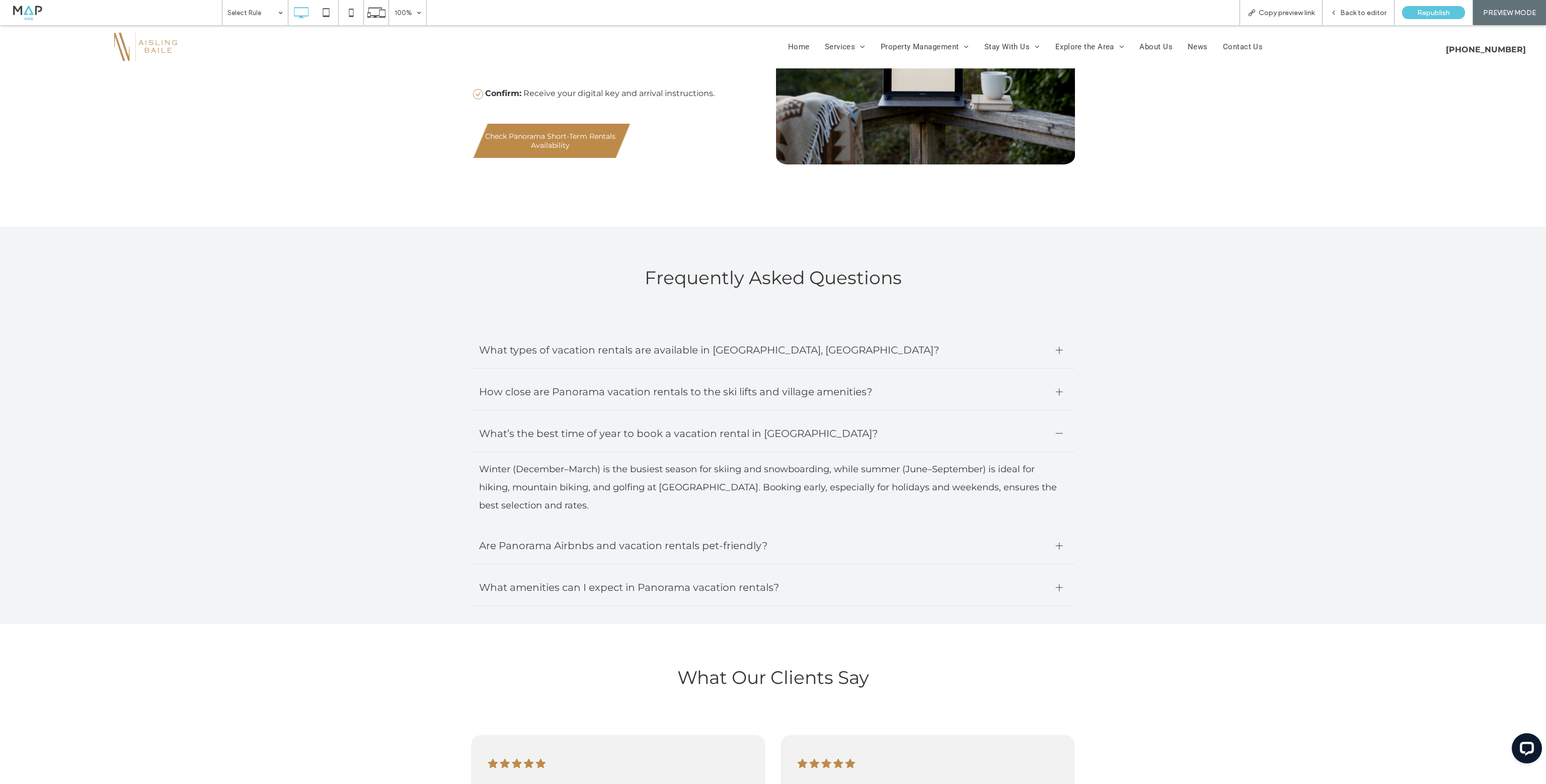
click at [613, 539] on span "Are Panorama Airbnbs and vacation rentals pet-friendly?" at bounding box center [763, 546] width 569 height 20
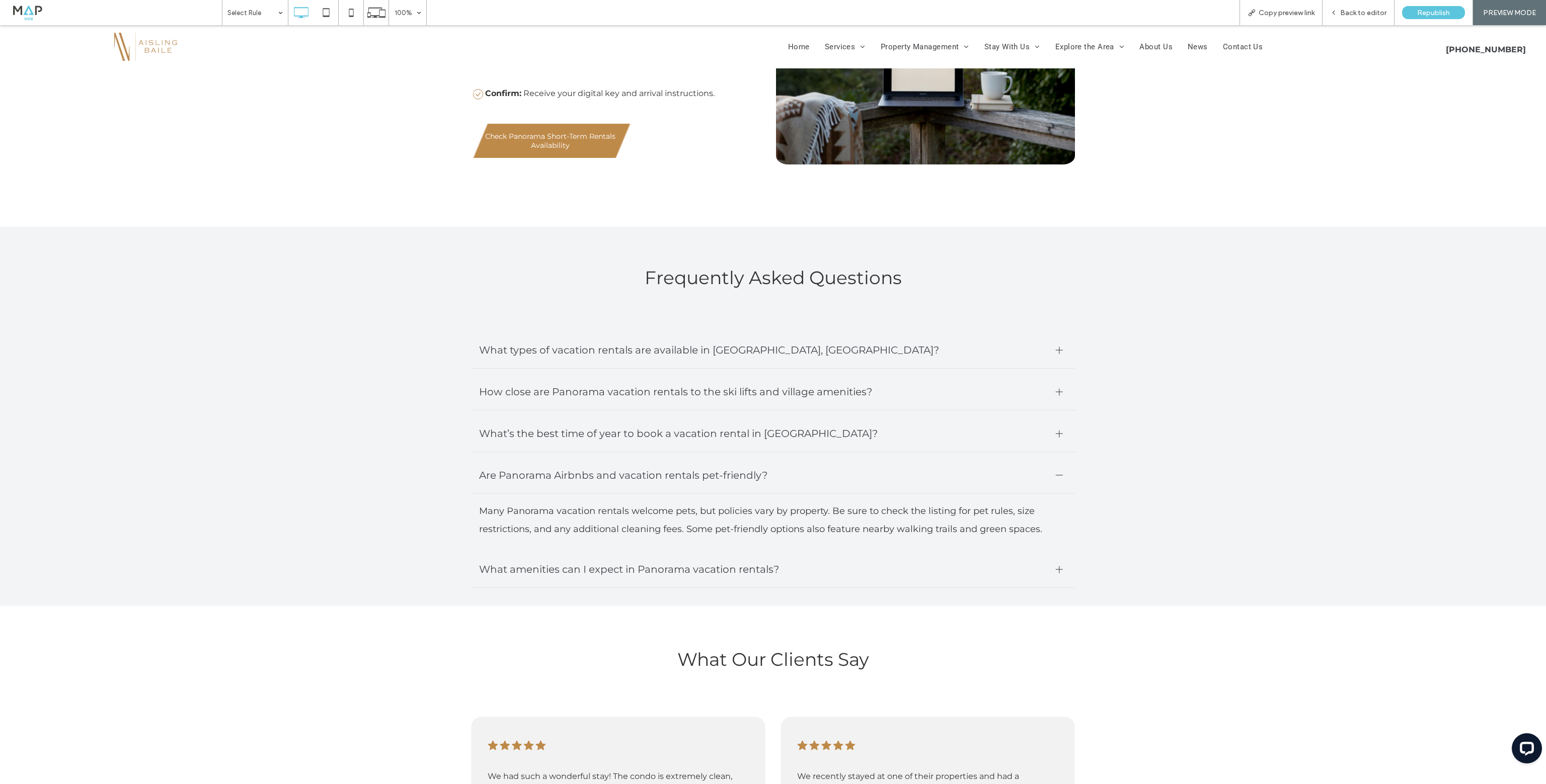
click at [624, 559] on span "What amenities can I expect in Panorama vacation rentals?" at bounding box center [763, 569] width 569 height 20
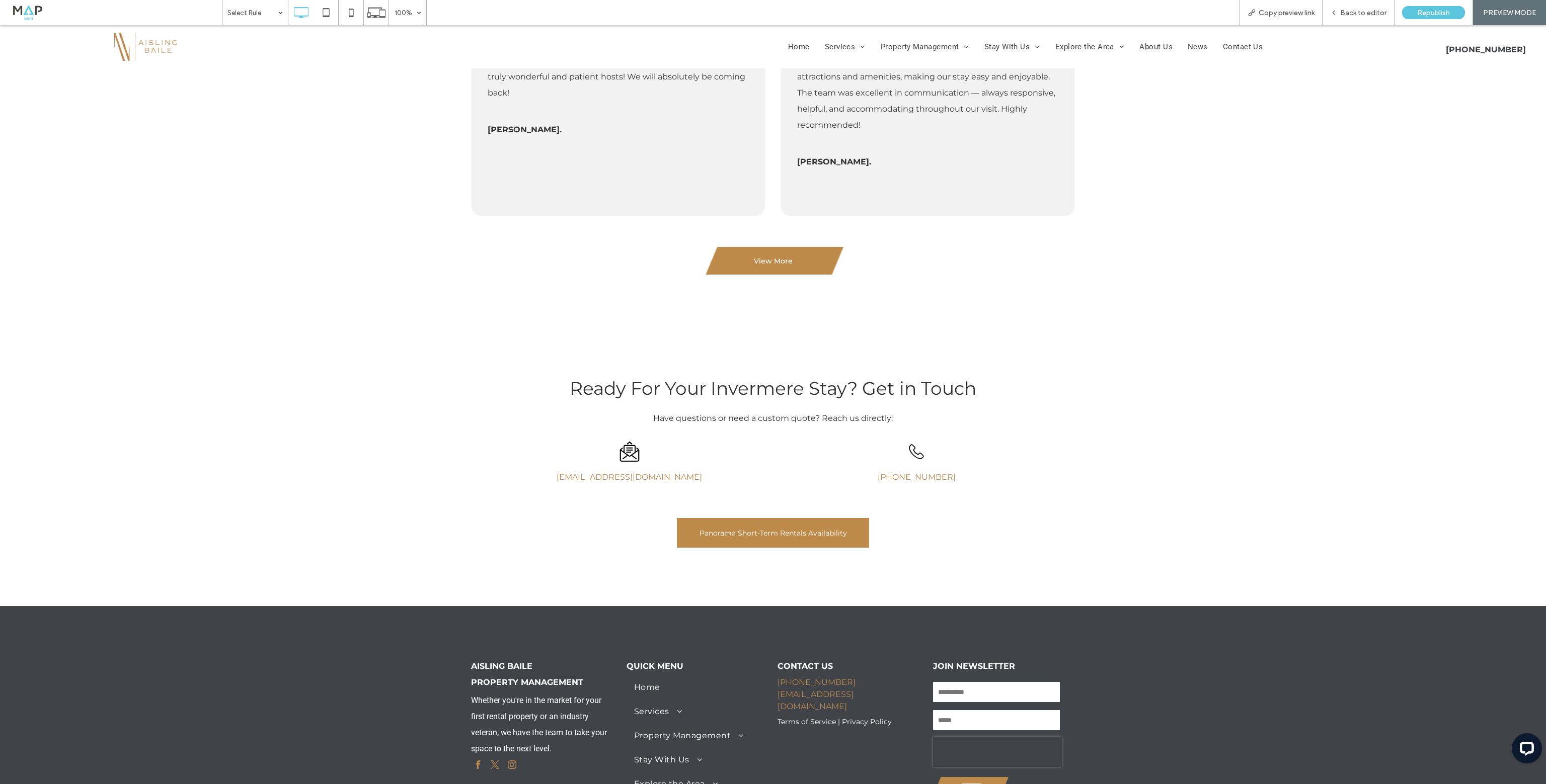
scroll to position [2314, 0]
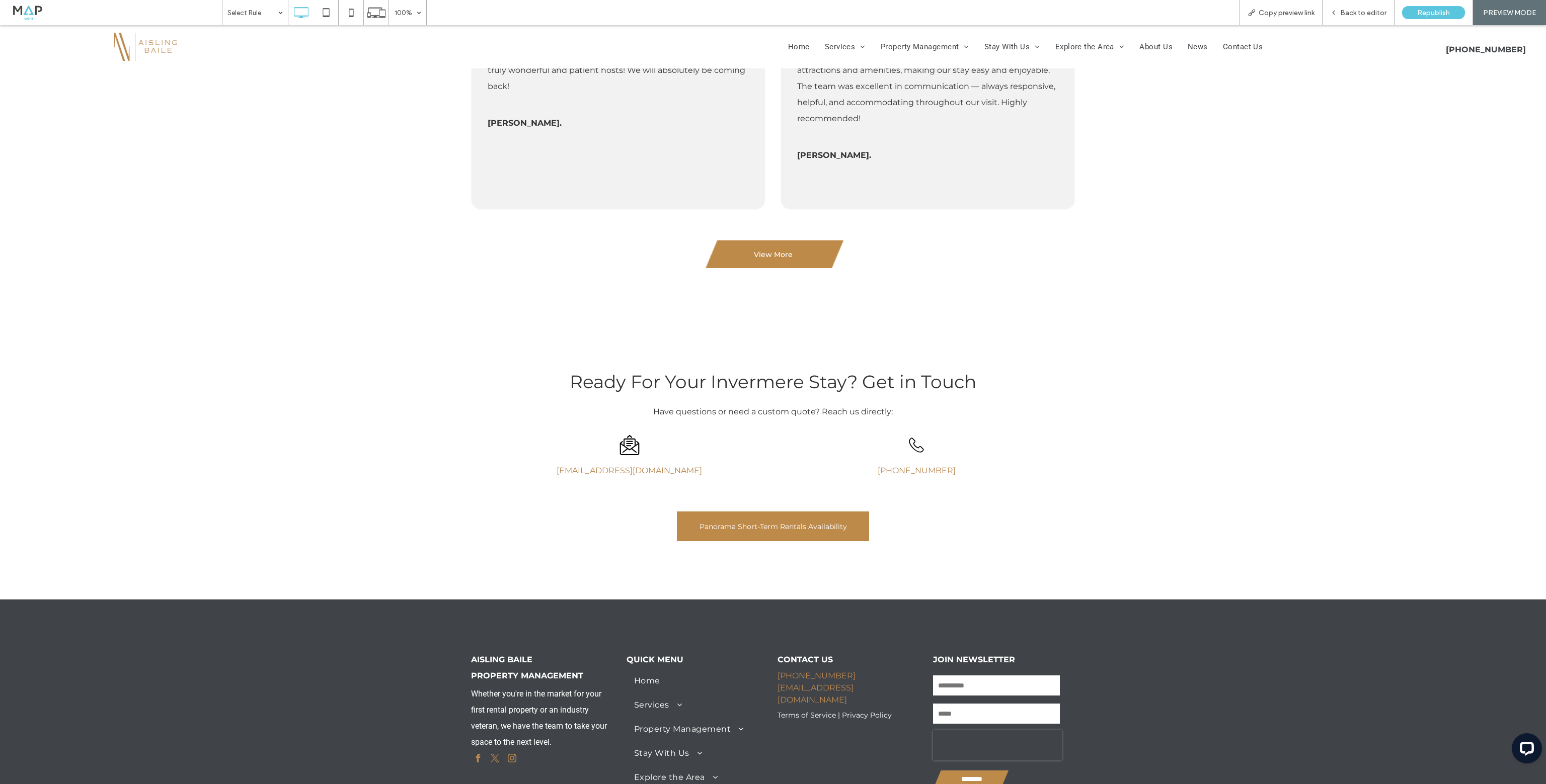
click at [763, 525] on span "Panorama Short-Term Rentals Availability" at bounding box center [774, 527] width 148 height 25
click at [933, 545] on div "Open link in new tab" at bounding box center [945, 544] width 126 height 11
click at [1361, 10] on span "Back to editor" at bounding box center [1363, 13] width 46 height 8
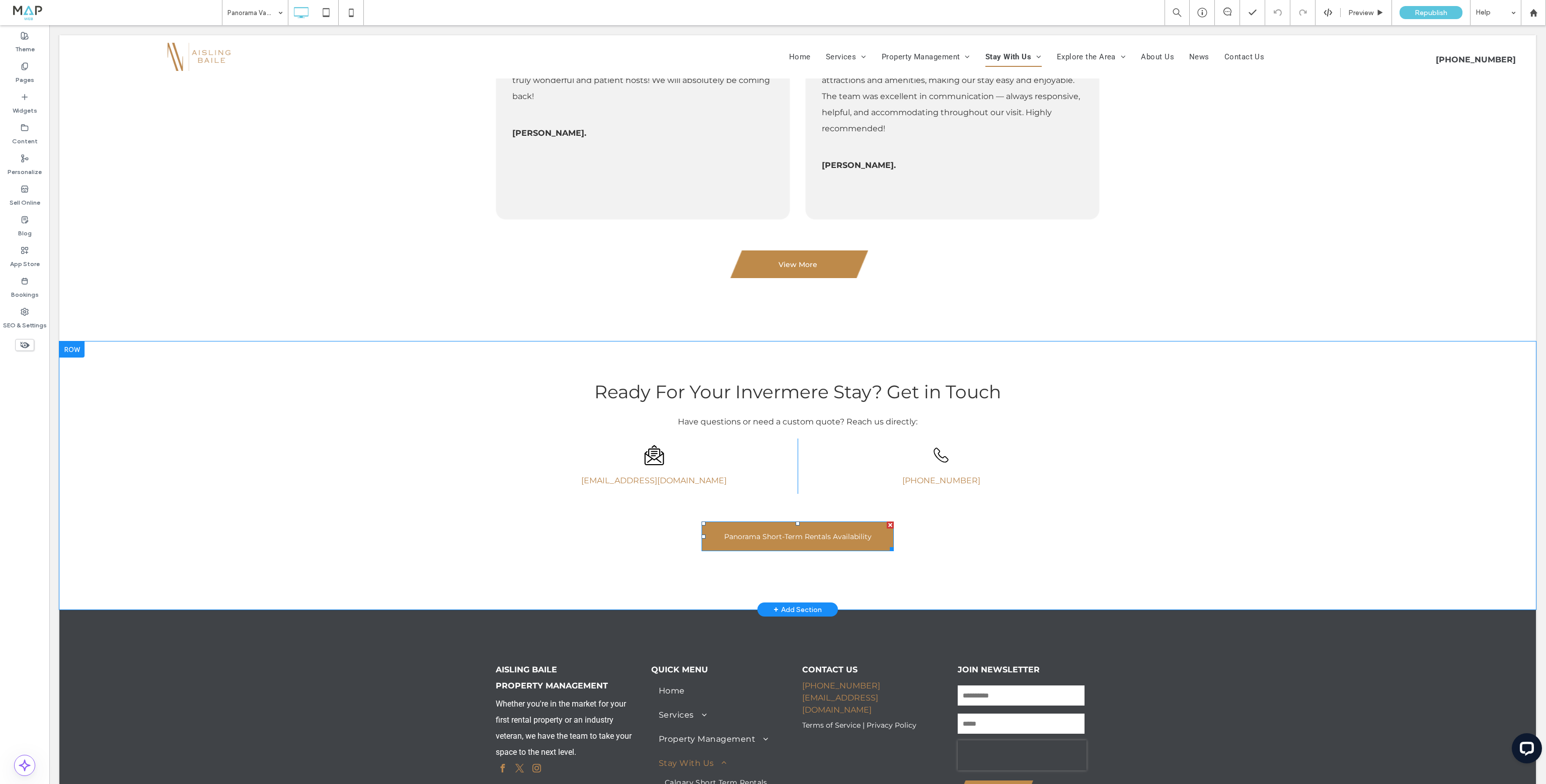
drag, startPoint x: 799, startPoint y: 548, endPoint x: 805, endPoint y: 546, distance: 6.3
click at [799, 548] on span "Panorama Short-Term Rentals Availability" at bounding box center [798, 537] width 148 height 25
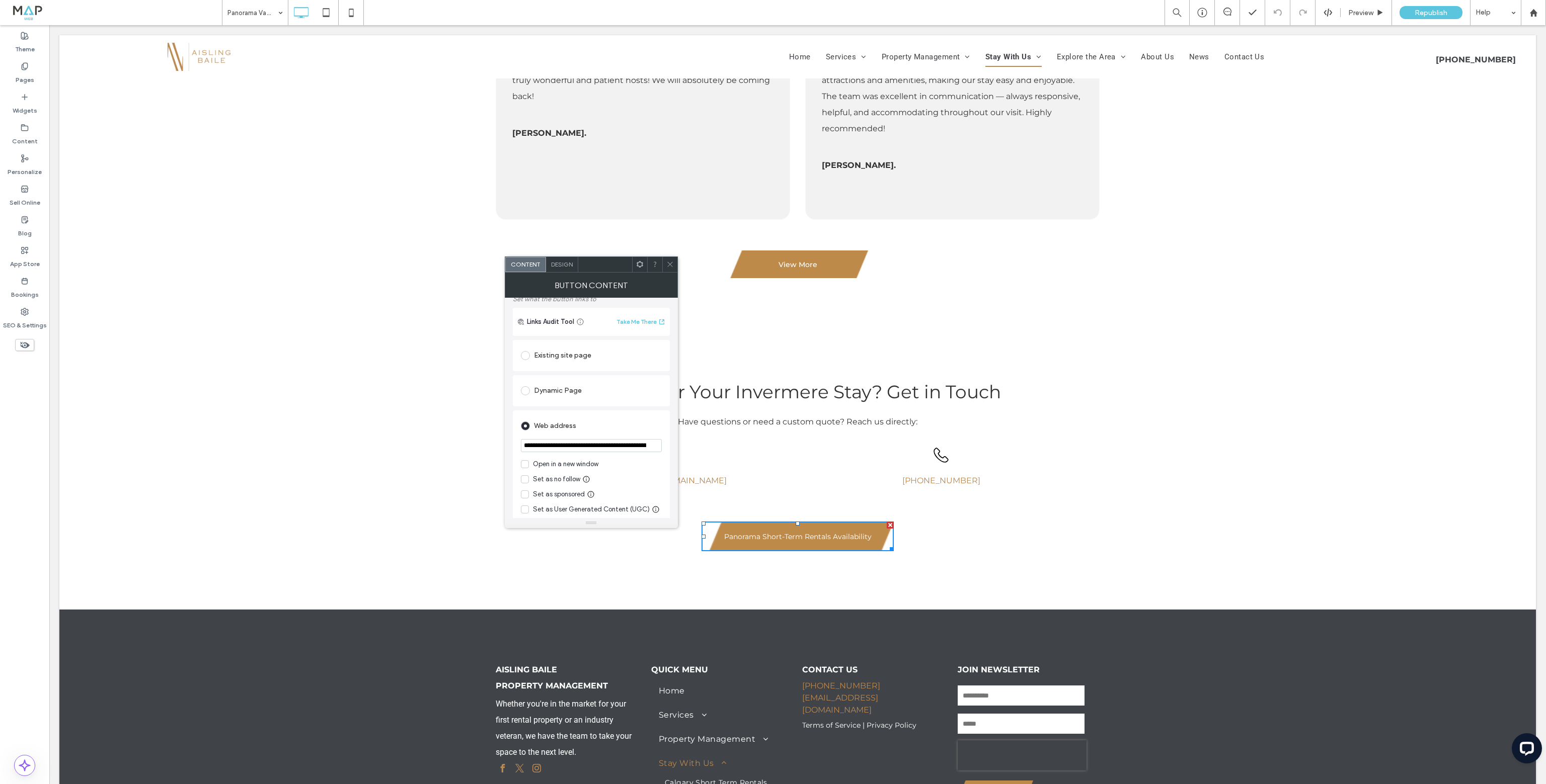
scroll to position [101, 0]
click at [667, 263] on icon at bounding box center [670, 264] width 8 height 8
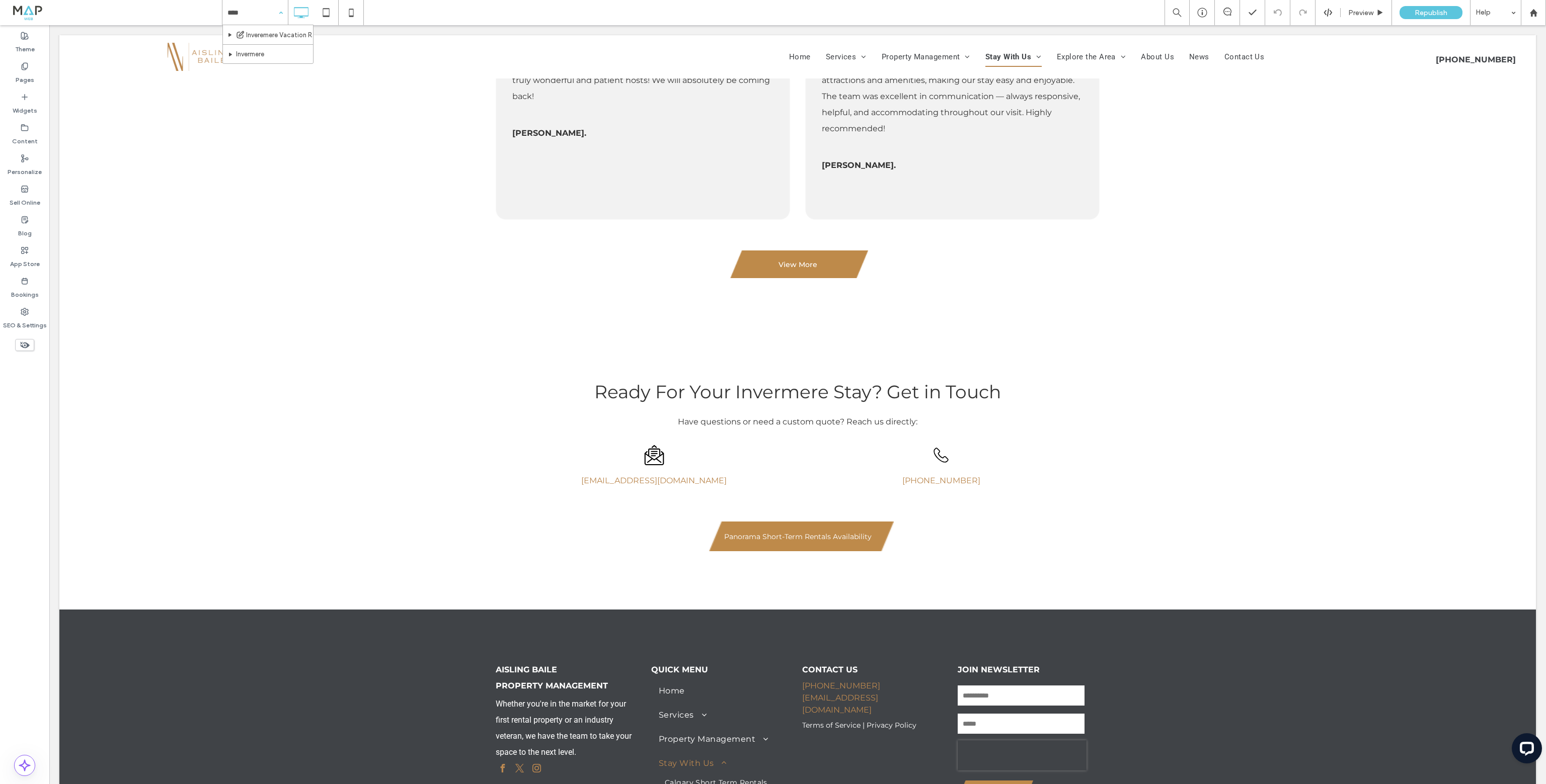
type input "*****"
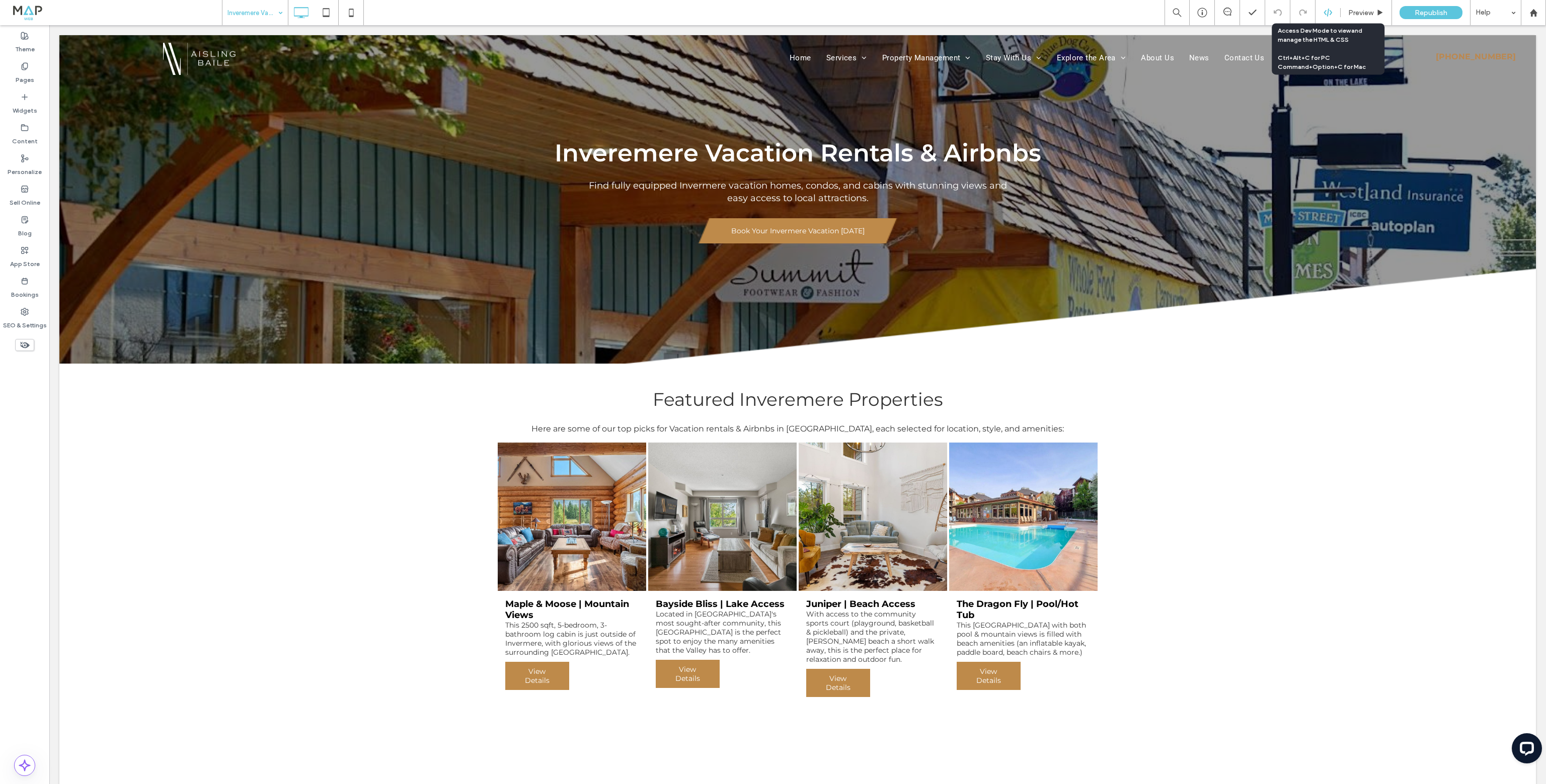
click at [1339, 16] on div at bounding box center [1328, 12] width 25 height 9
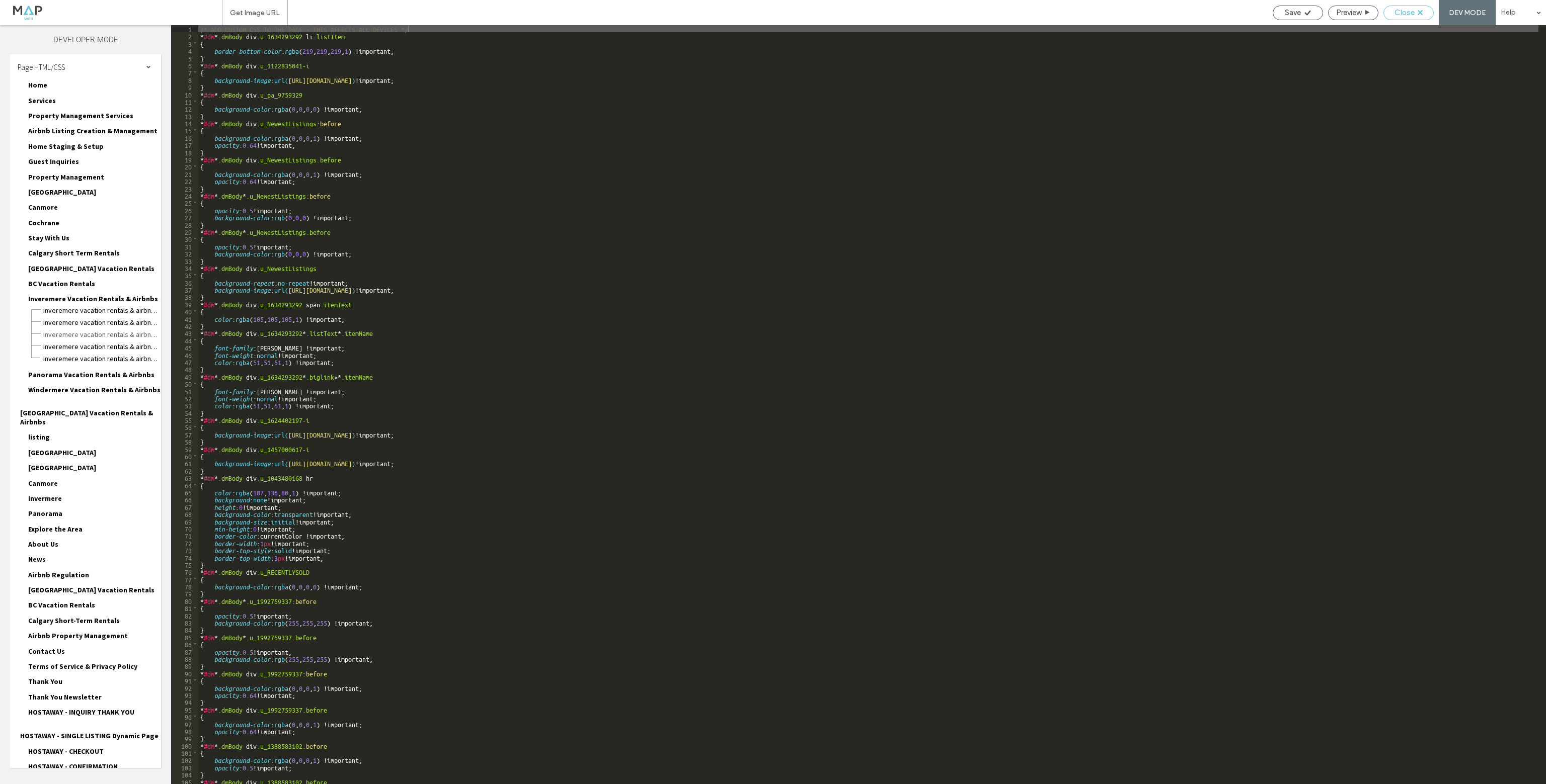
click at [1398, 14] on span "Close" at bounding box center [1405, 12] width 20 height 9
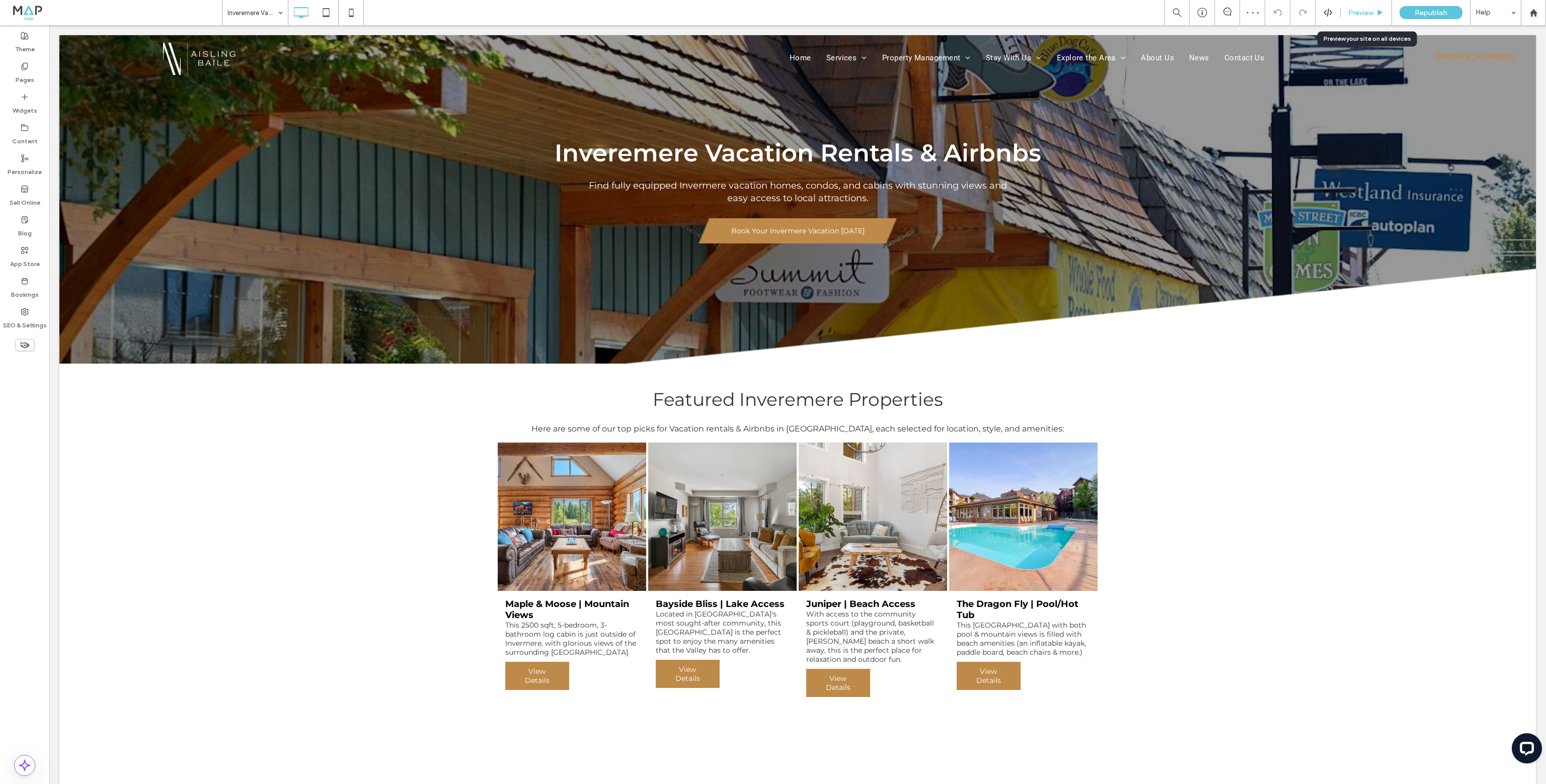
click at [1376, 12] on icon at bounding box center [1380, 13] width 8 height 8
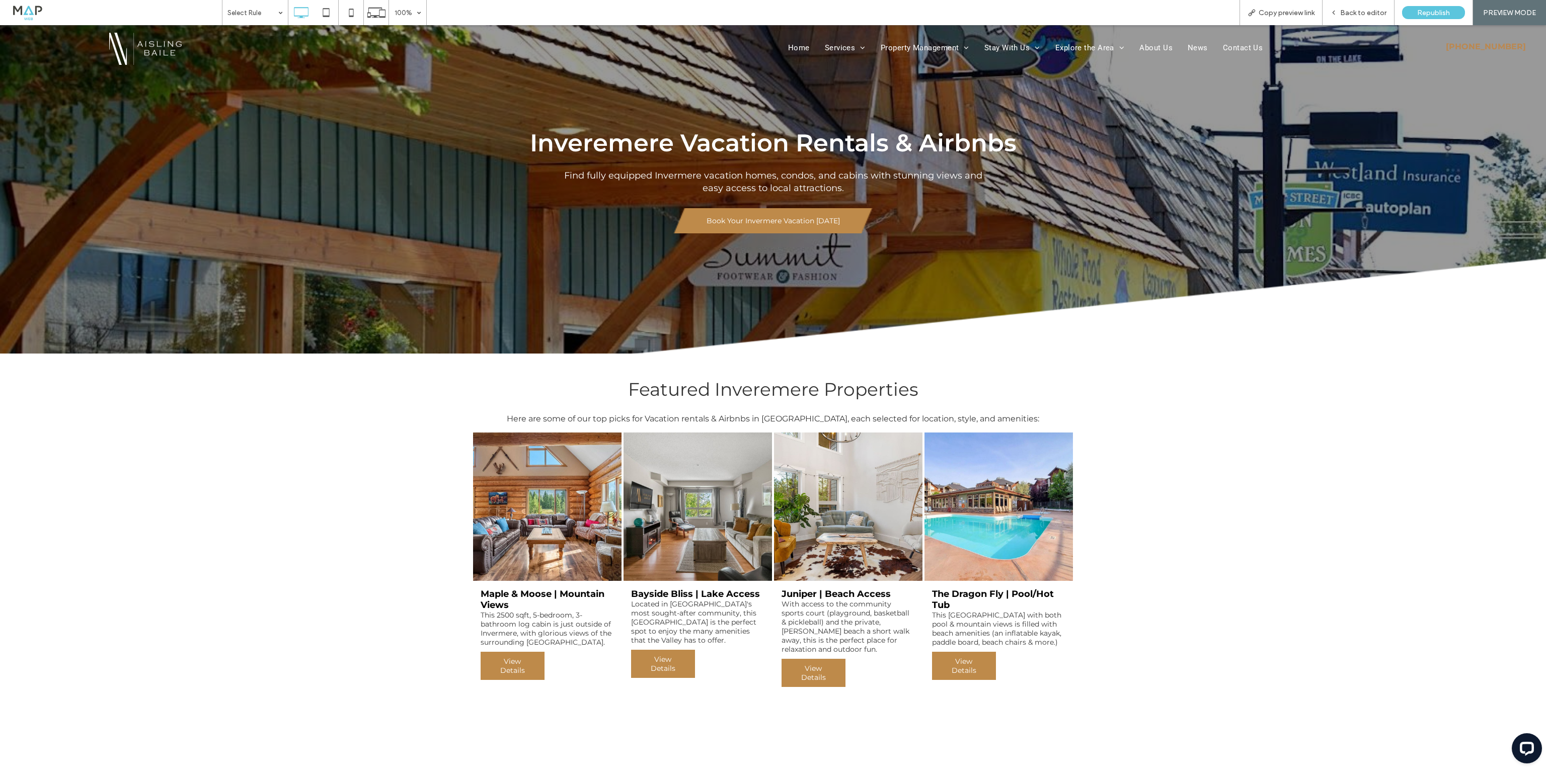
click at [505, 666] on span "View Details" at bounding box center [513, 666] width 62 height 28
click at [589, 686] on div "Open link in new tab" at bounding box center [600, 682] width 126 height 11
click at [663, 660] on span "View Details" at bounding box center [663, 663] width 62 height 28
click at [729, 677] on div "Open link in new tab" at bounding box center [750, 679] width 126 height 11
click at [821, 671] on span "View Details" at bounding box center [813, 672] width 62 height 28
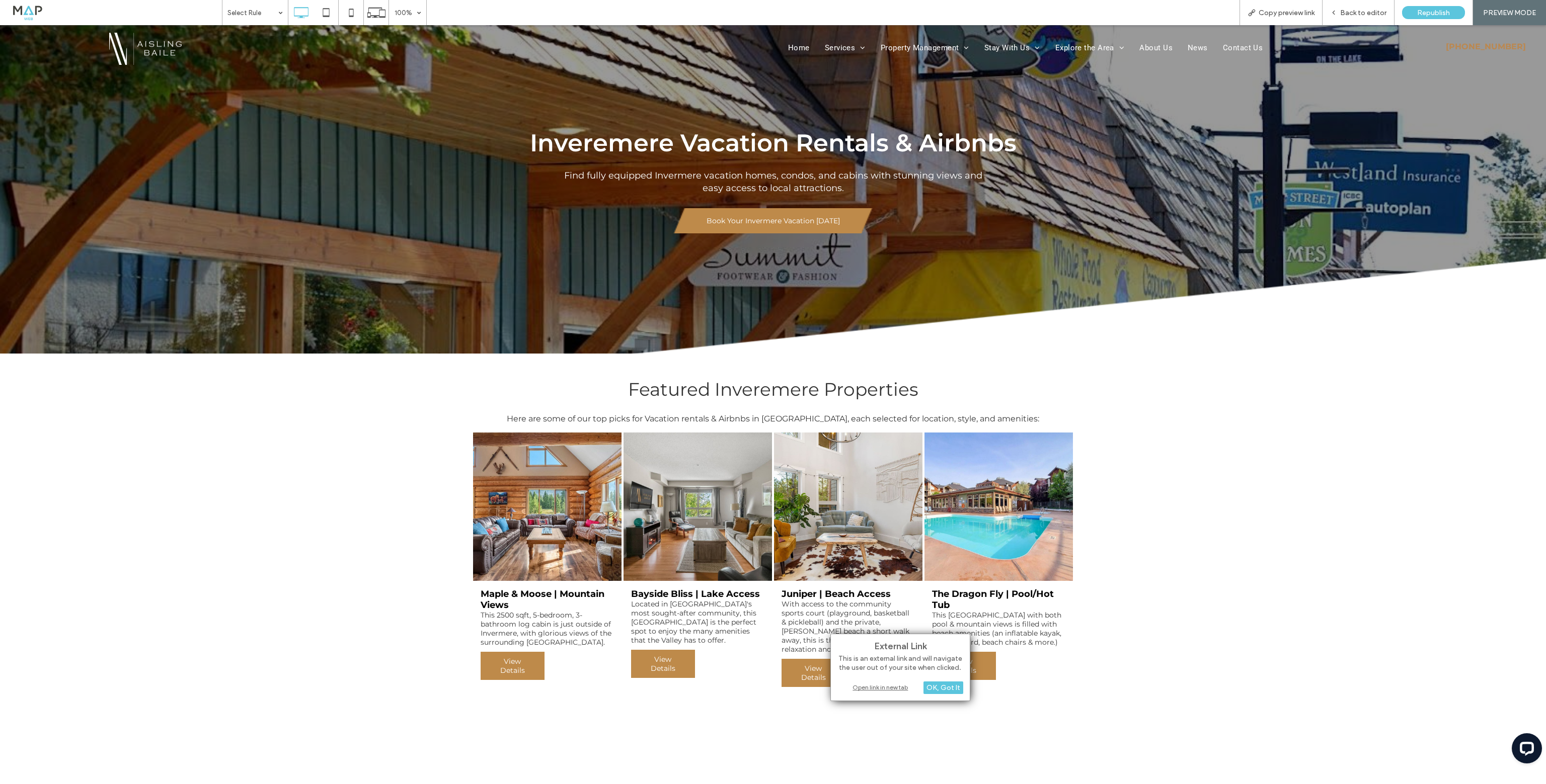
click at [877, 689] on div "Open link in new tab" at bounding box center [900, 687] width 126 height 11
click at [955, 675] on span "View Details" at bounding box center [964, 666] width 62 height 28
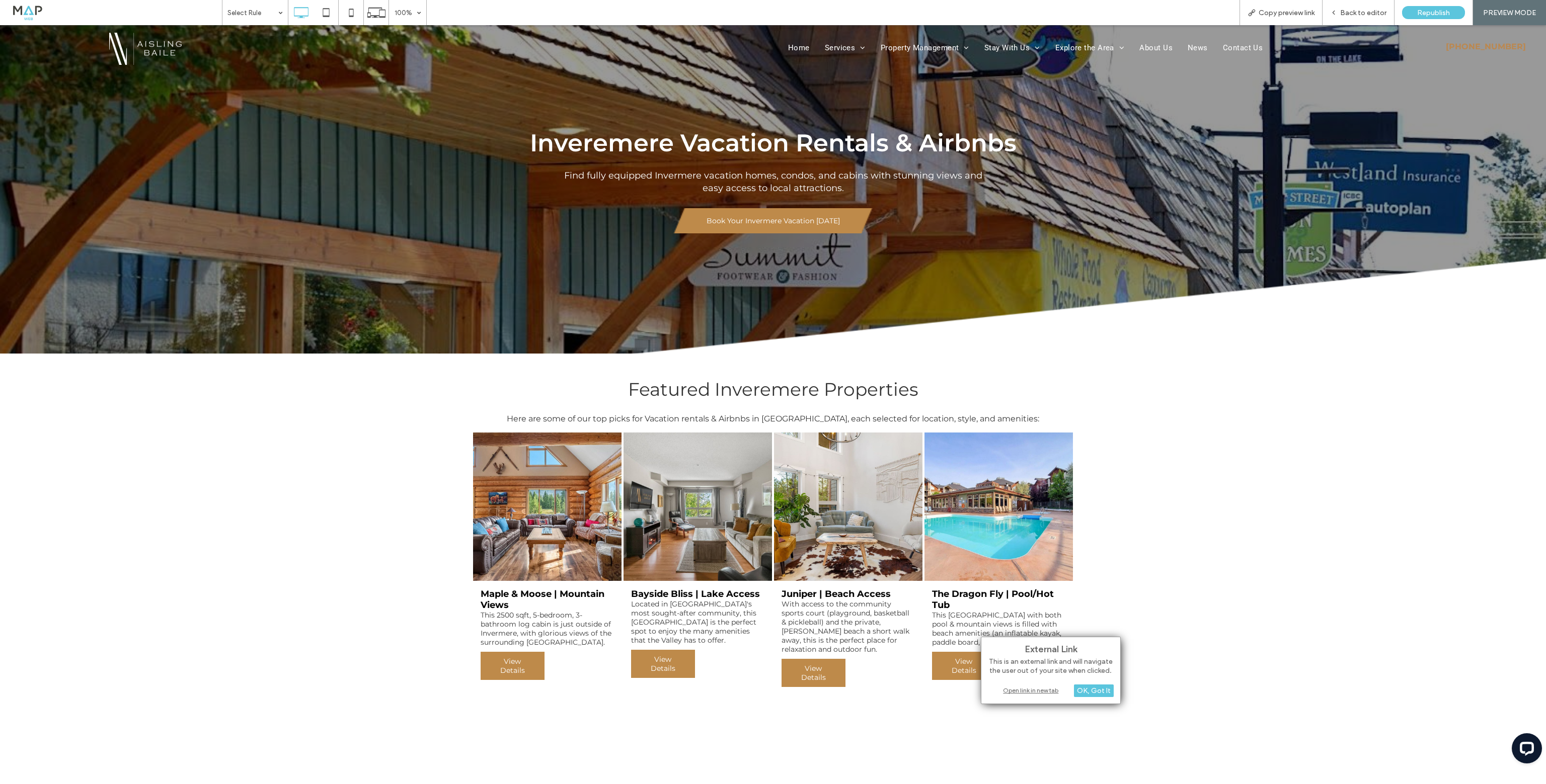
click at [1029, 690] on div "Open link in new tab" at bounding box center [1051, 690] width 126 height 11
click at [789, 225] on span "Book Your Invermere Vacation Today" at bounding box center [773, 221] width 133 height 9
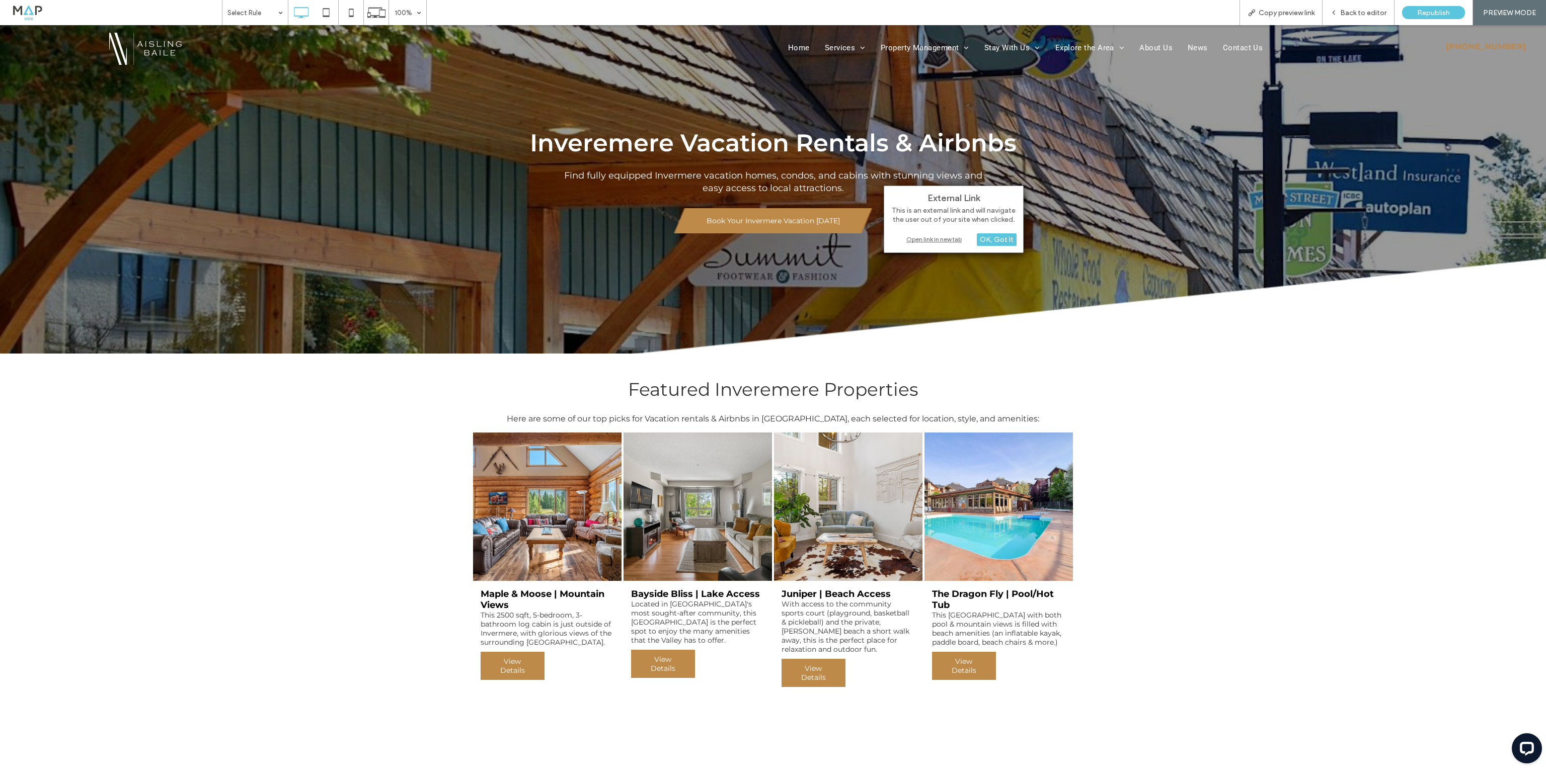
click at [928, 241] on div "Open link in new tab" at bounding box center [954, 239] width 126 height 11
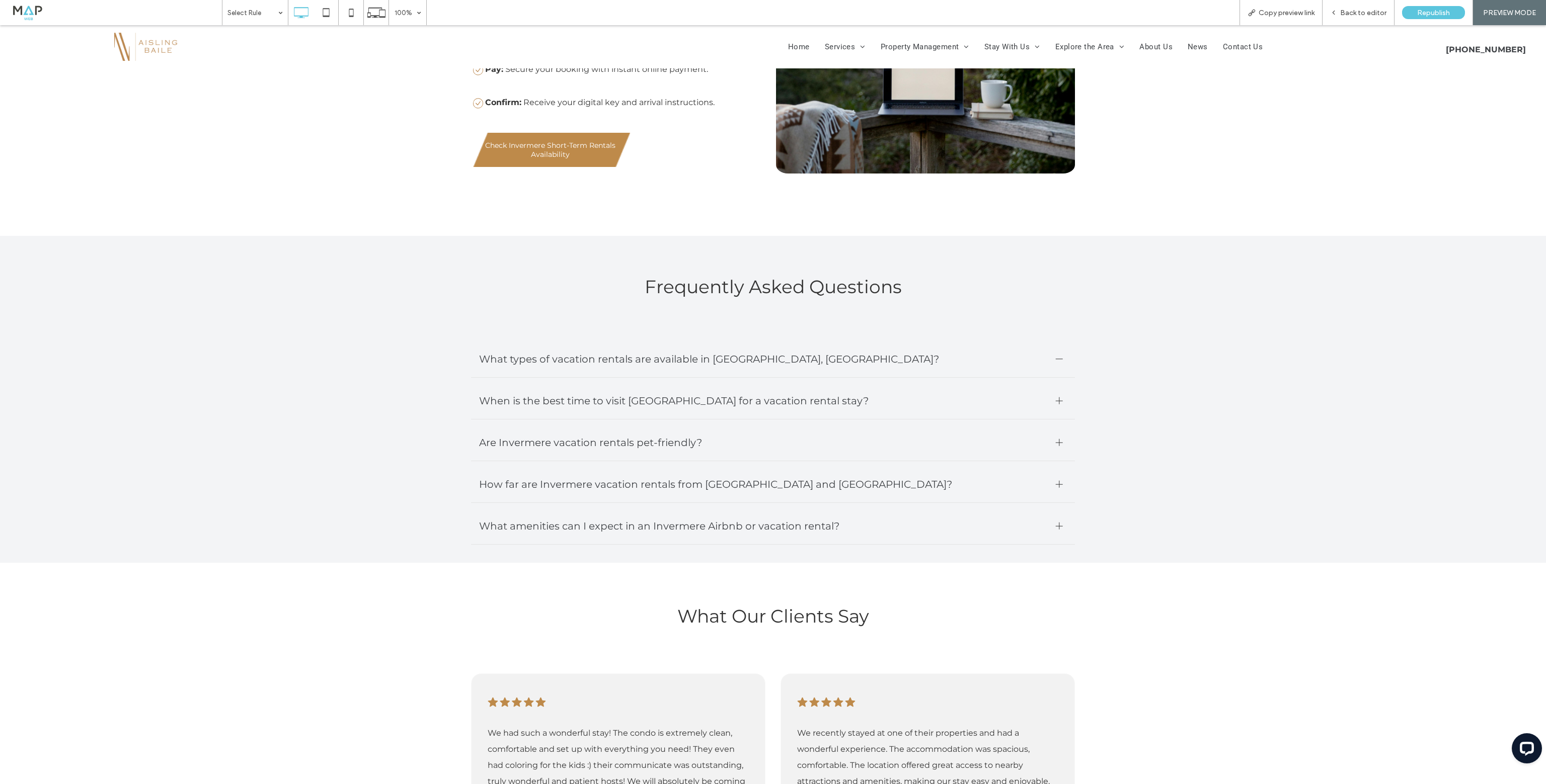
scroll to position [1609, 0]
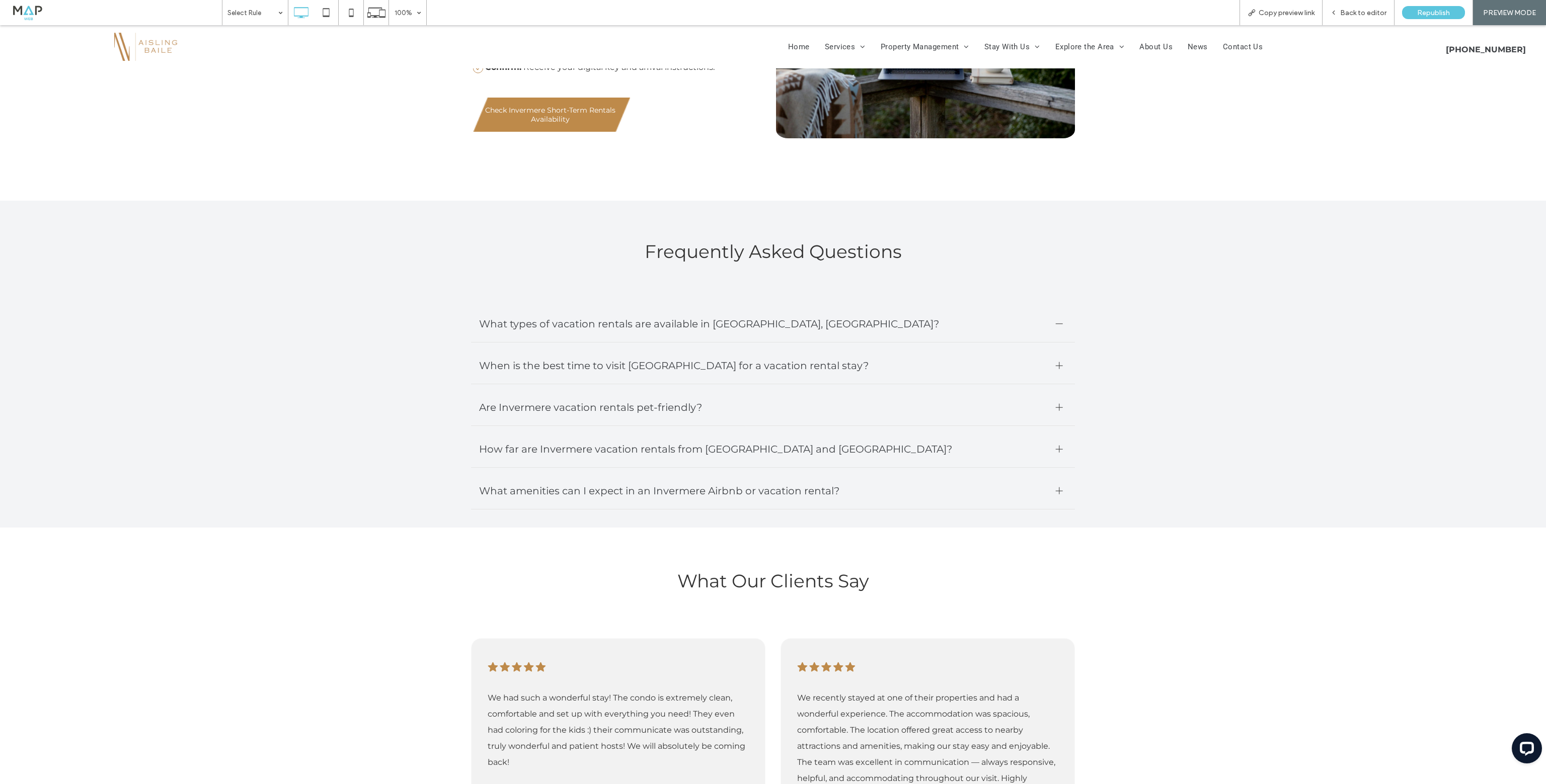
click at [546, 334] on div "What types of vacation rentals are available in Invermere, BC?" at bounding box center [773, 324] width 604 height 37
click at [559, 369] on span "When is the best time to visit Invermere for a vacation rental stay?" at bounding box center [763, 366] width 569 height 20
click at [525, 322] on span "What types of vacation rentals are available in Invermere, BC?" at bounding box center [763, 324] width 569 height 20
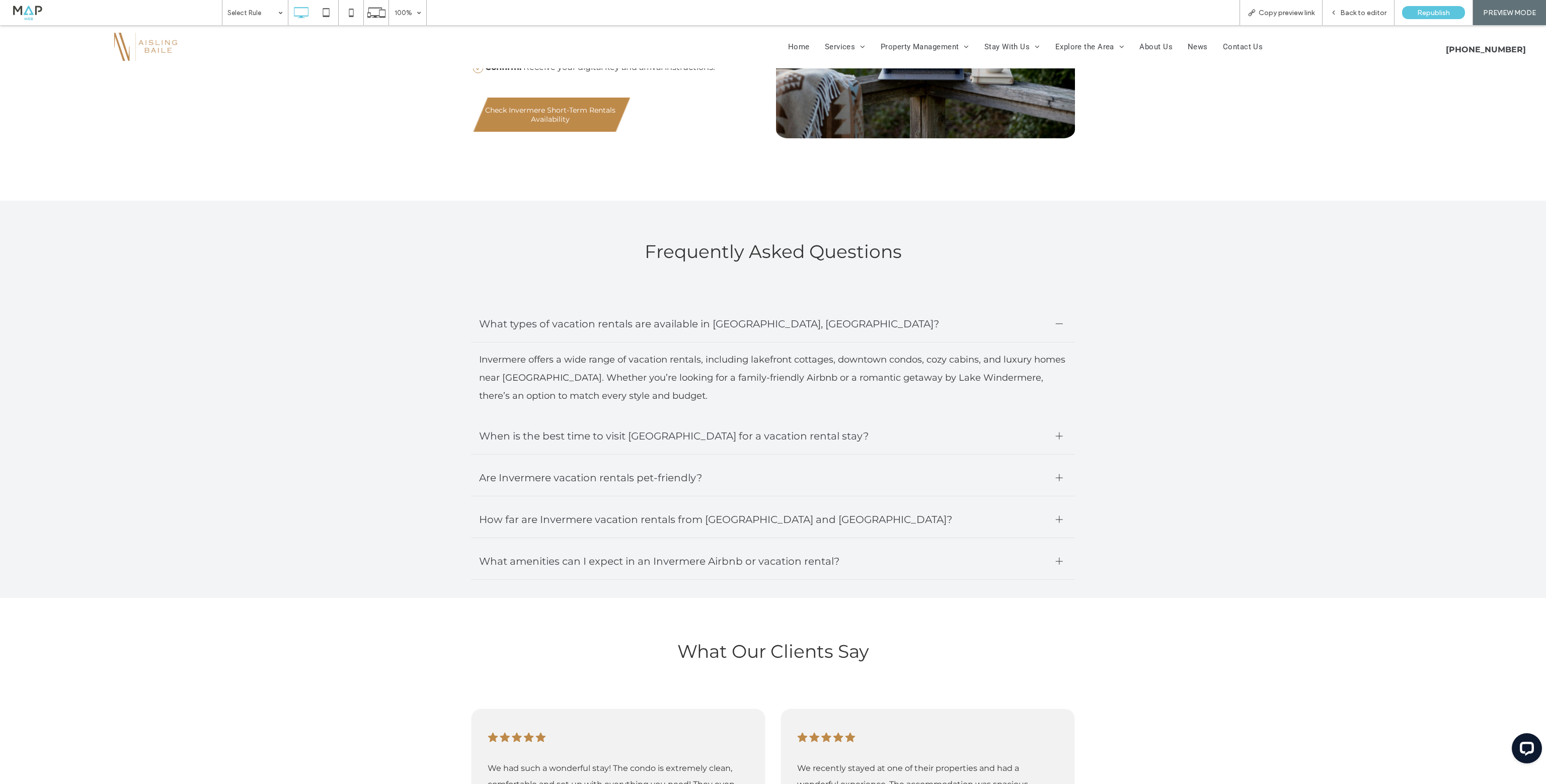
click at [1057, 429] on div "When is the best time to visit Invermere for a vacation rental stay?" at bounding box center [773, 436] width 604 height 37
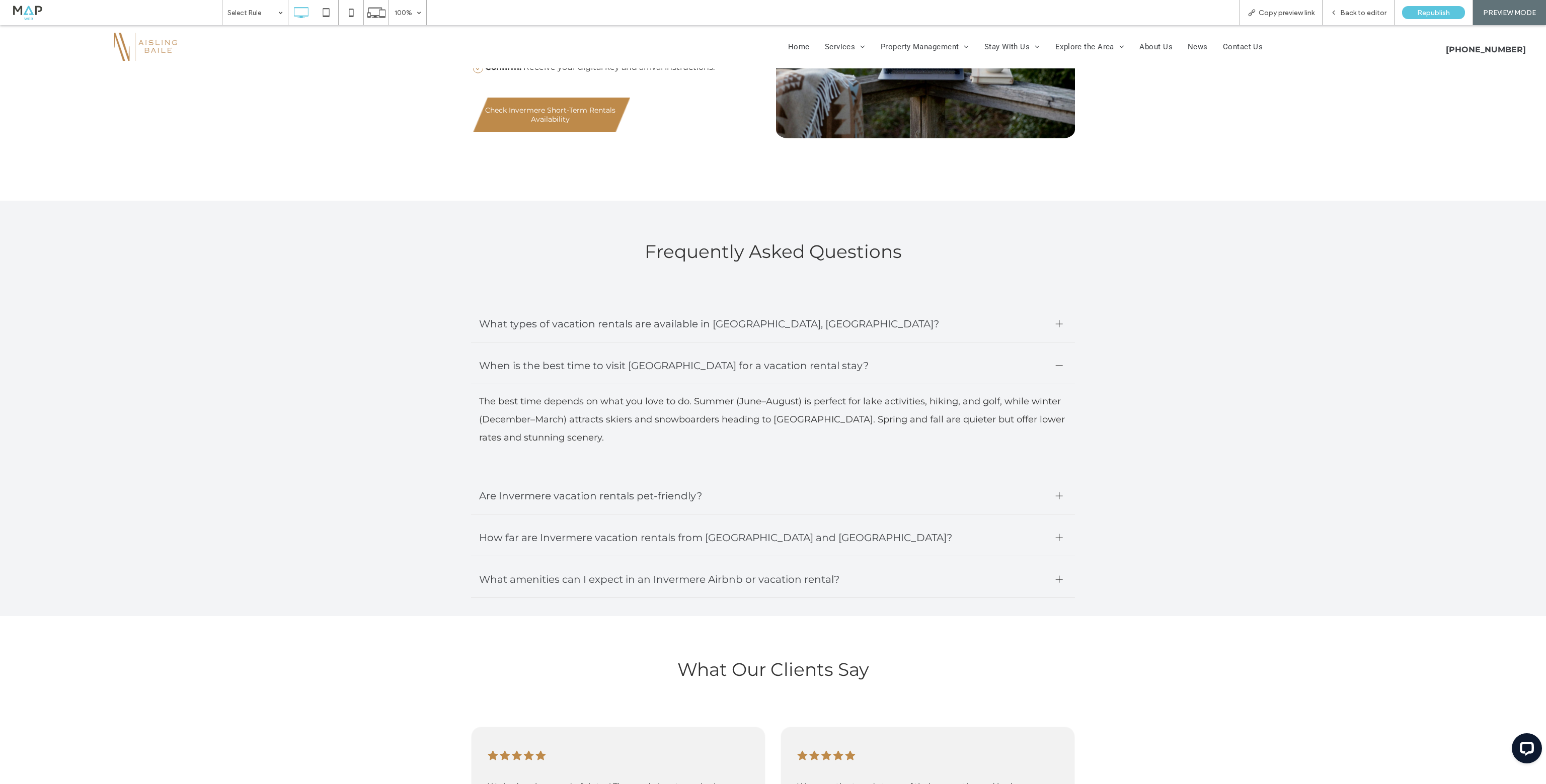
click at [1046, 485] on div "Are Invermere vacation rentals pet-friendly?" at bounding box center [773, 496] width 604 height 37
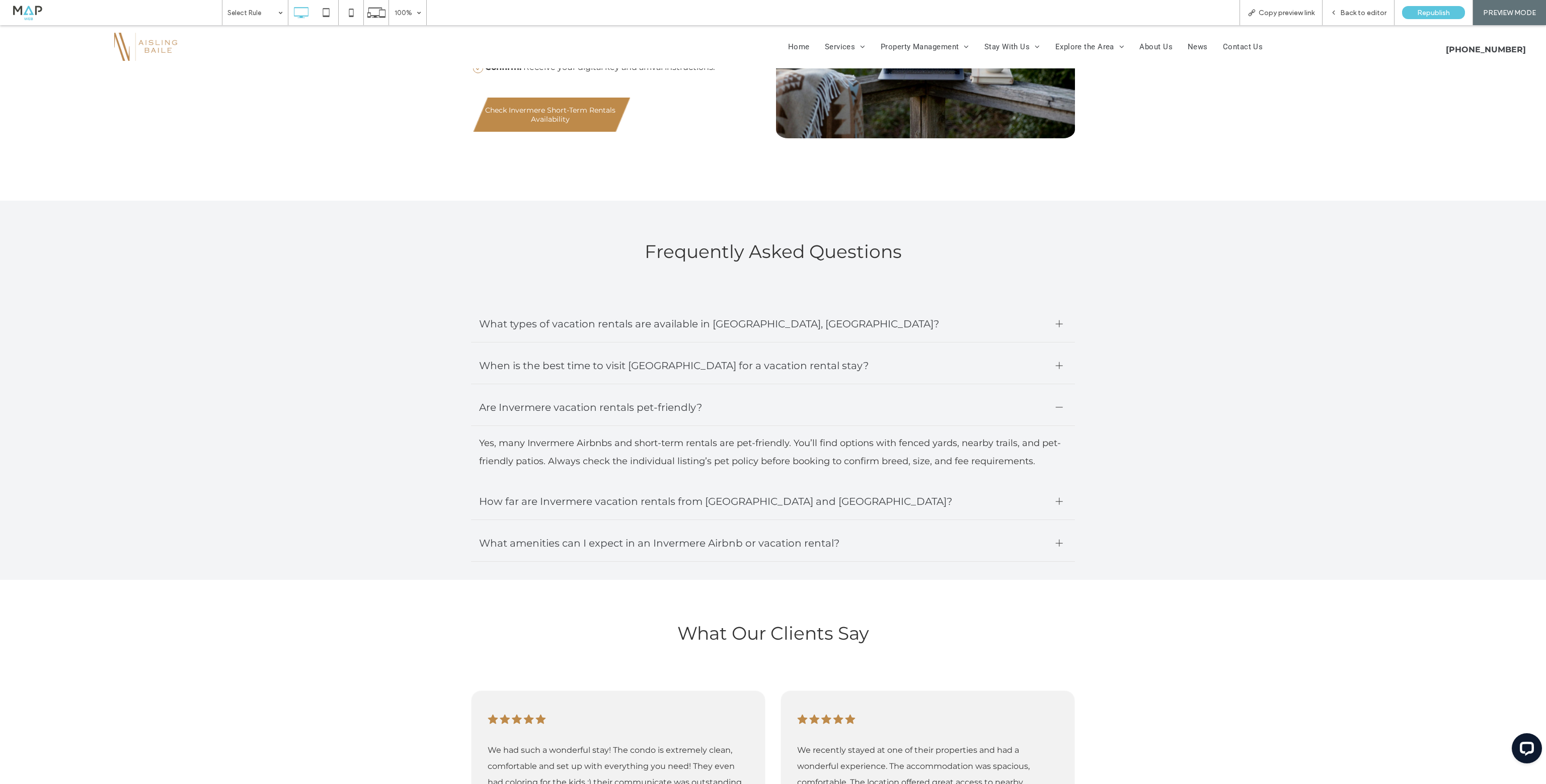
click at [1054, 509] on div "How far are Invermere vacation rentals from Panorama Mountain Resort and Lake W…" at bounding box center [773, 501] width 604 height 37
click at [1056, 543] on div at bounding box center [1059, 543] width 7 height 1
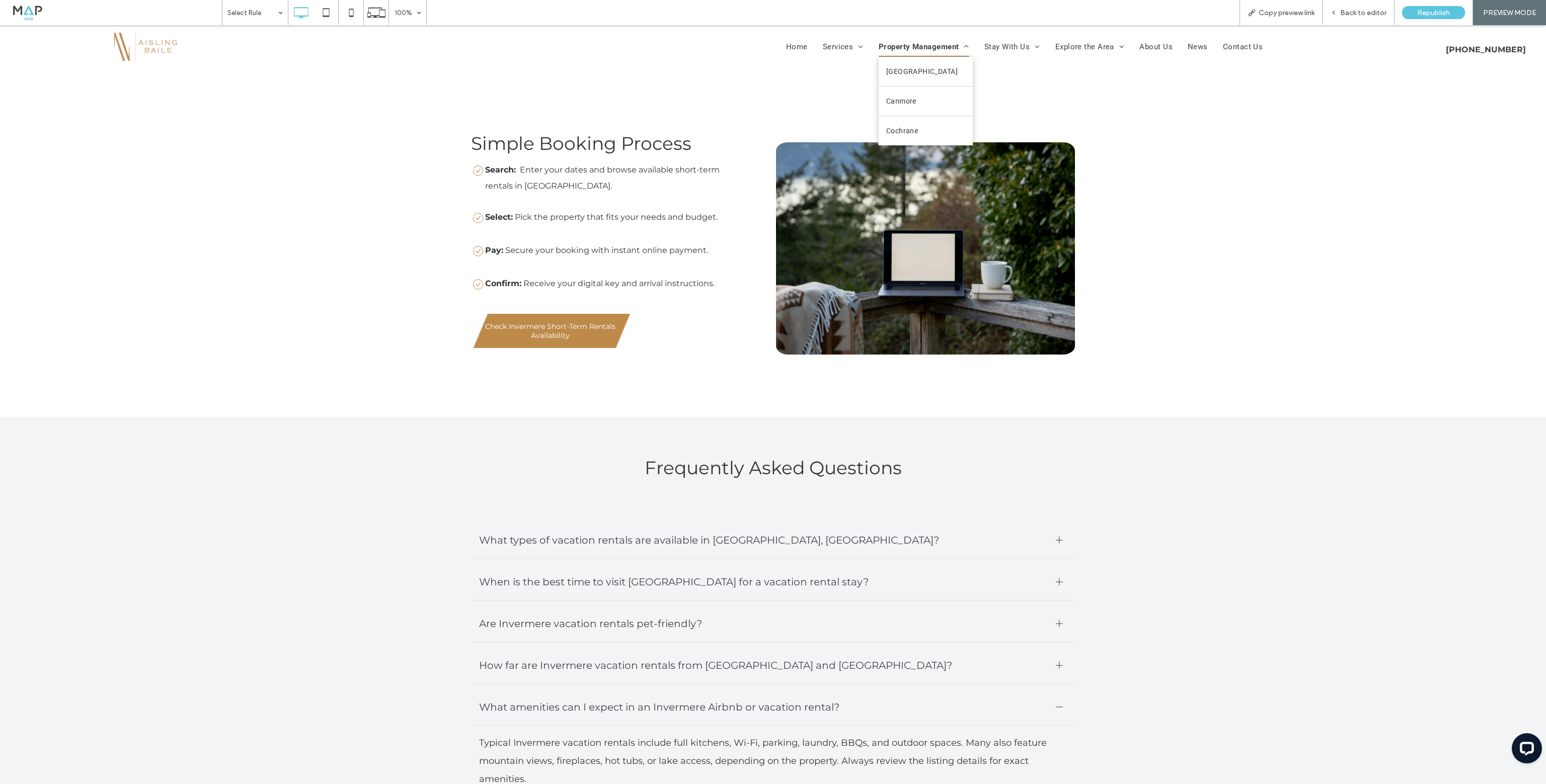
scroll to position [1308, 0]
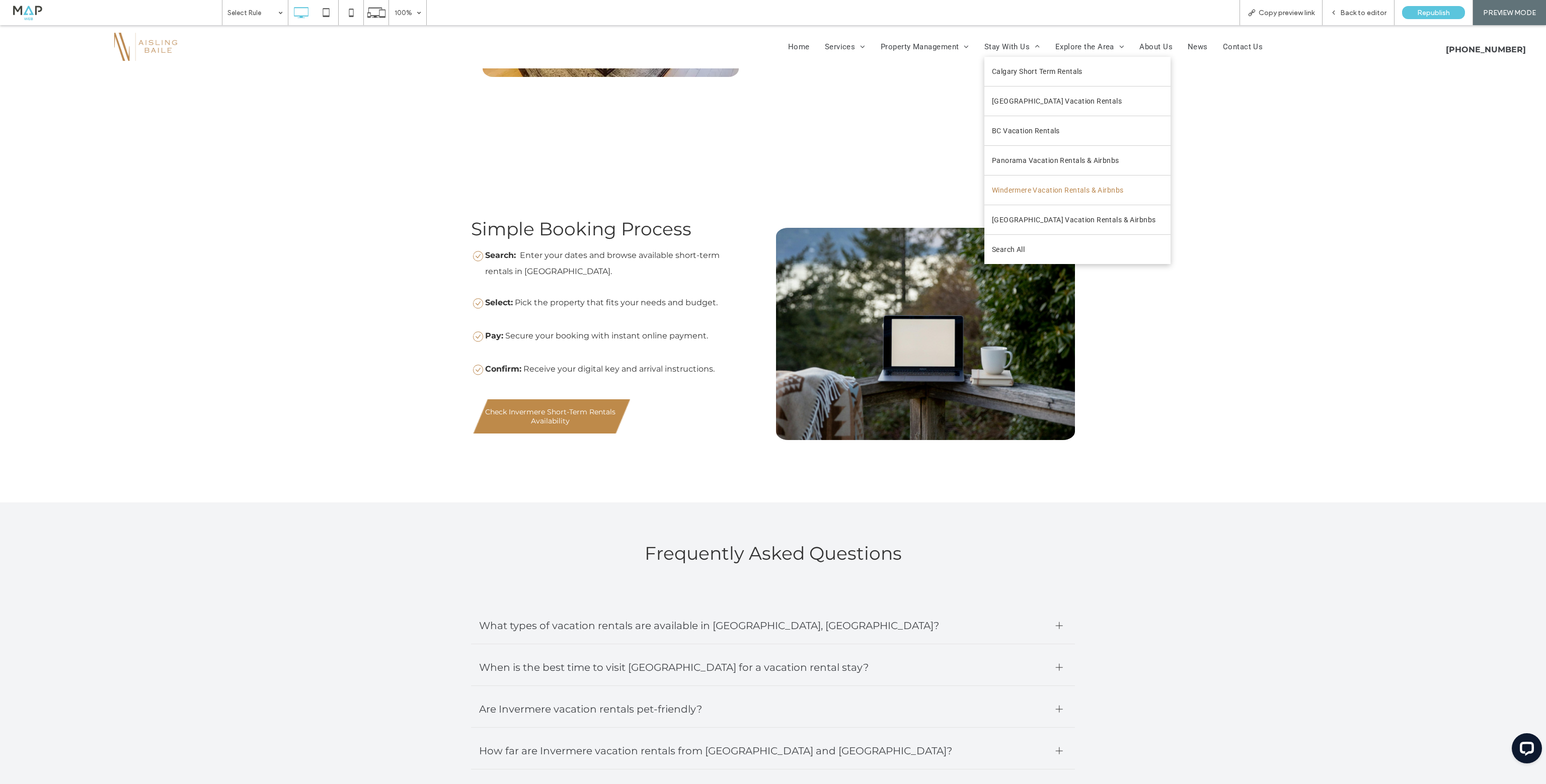
click at [1052, 190] on span "Windermere Vacation Rentals & Airbnbs" at bounding box center [1058, 190] width 132 height 14
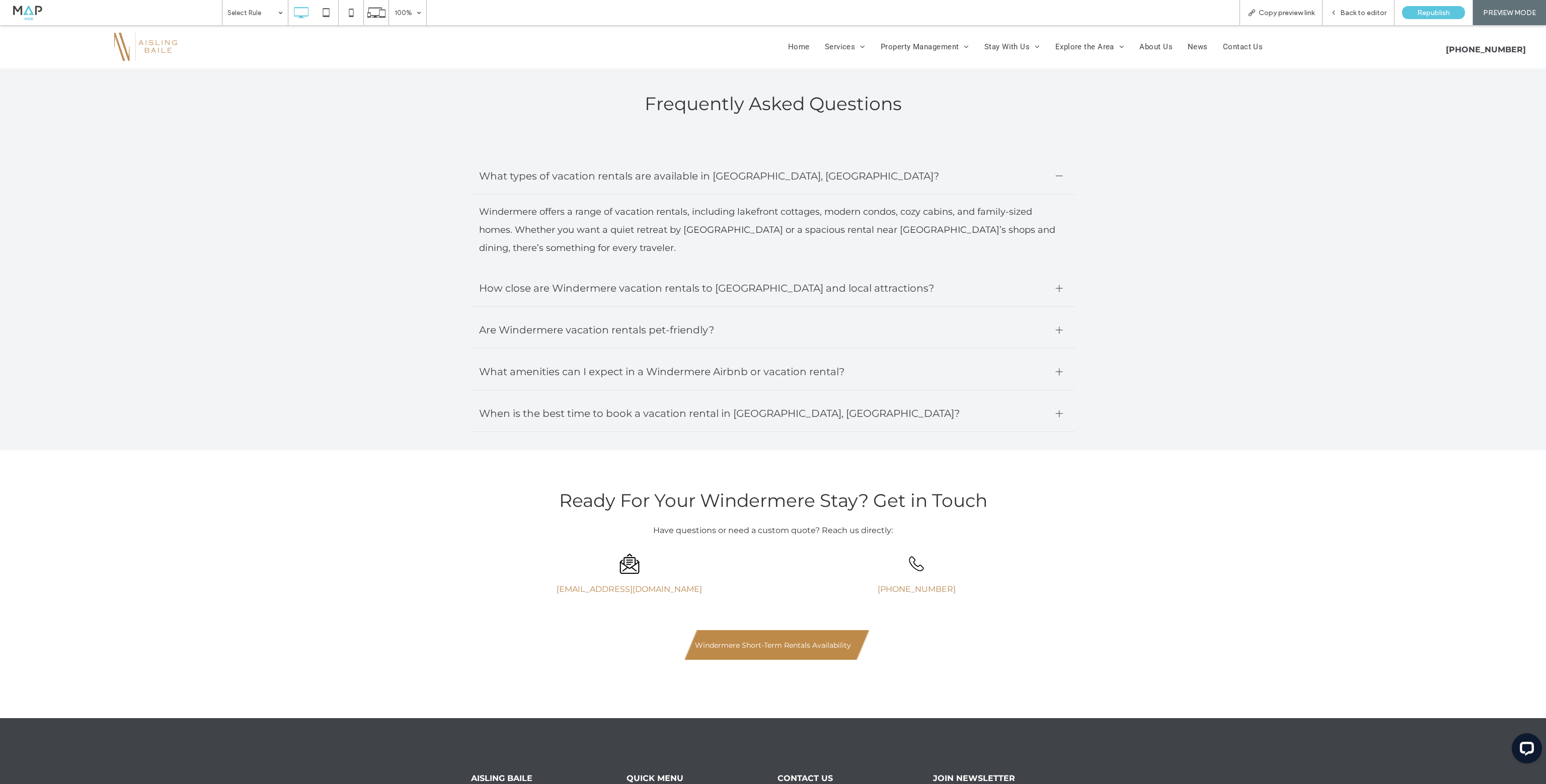
scroll to position [2263, 0]
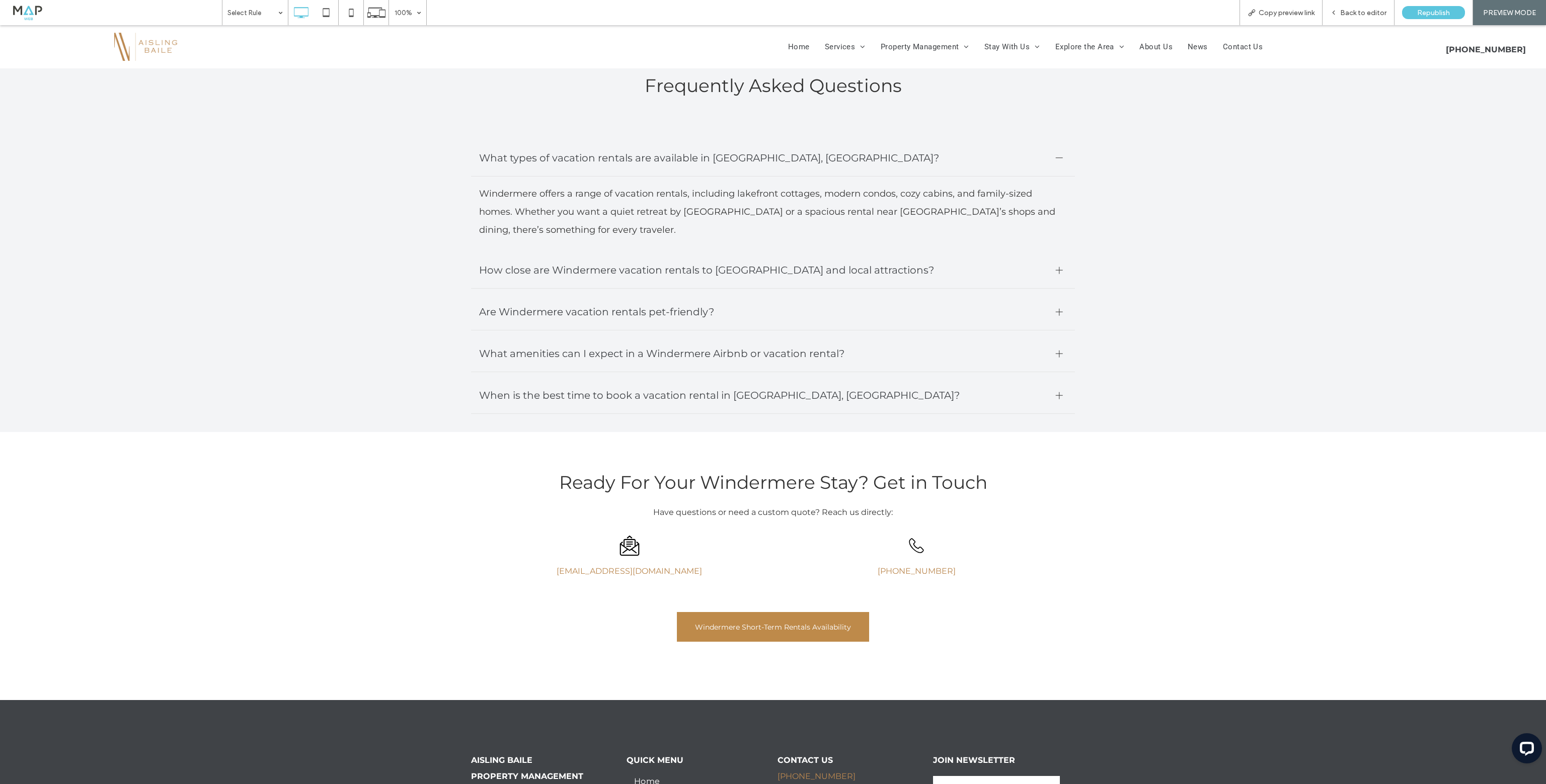
click at [745, 629] on span "Windermere Short-Term Rentals Availability" at bounding box center [773, 627] width 156 height 25
click at [921, 645] on div "Open link in new tab" at bounding box center [945, 645] width 126 height 11
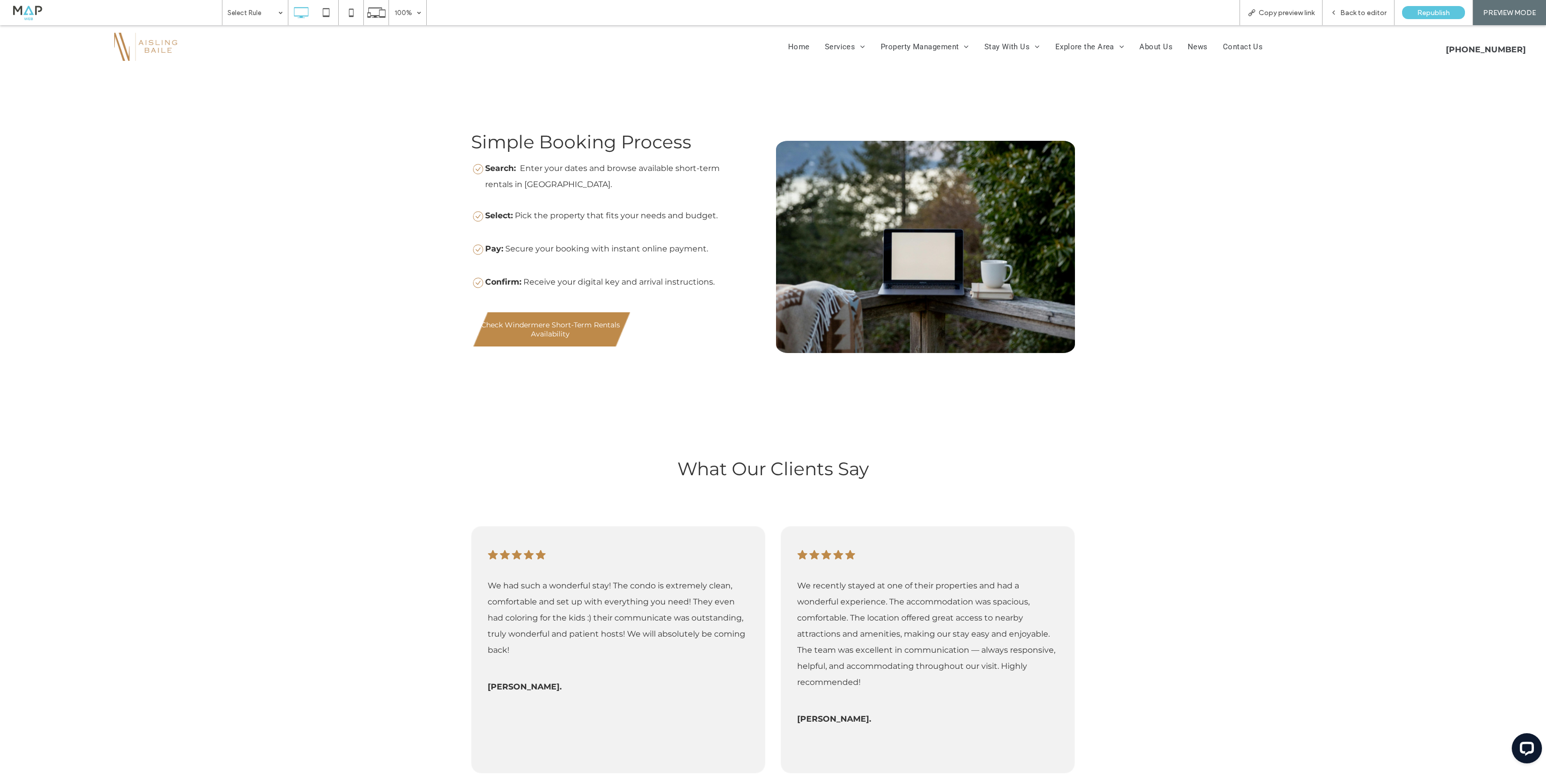
scroll to position [1408, 0]
